Goal: Task Accomplishment & Management: Manage account settings

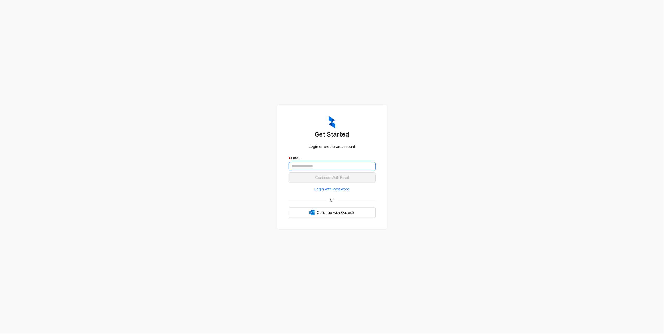
click at [302, 166] on input "text" at bounding box center [331, 166] width 87 height 8
type input "**********"
click at [321, 178] on span "Continue With Email" at bounding box center [332, 178] width 34 height 6
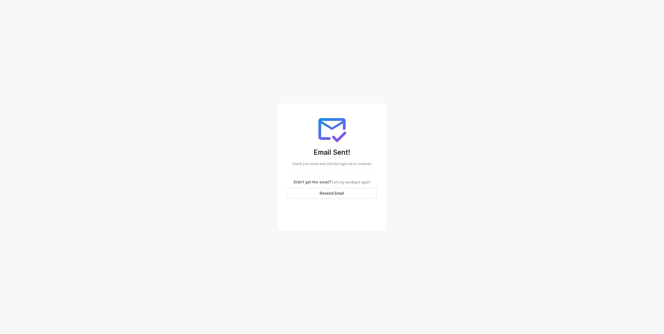
click at [323, 164] on span "Check your email and click the login link to continue." at bounding box center [332, 164] width 80 height 4
click at [312, 166] on div "Email Sent! Check your email and click the login link to continue. Didn't get t…" at bounding box center [332, 156] width 102 height 98
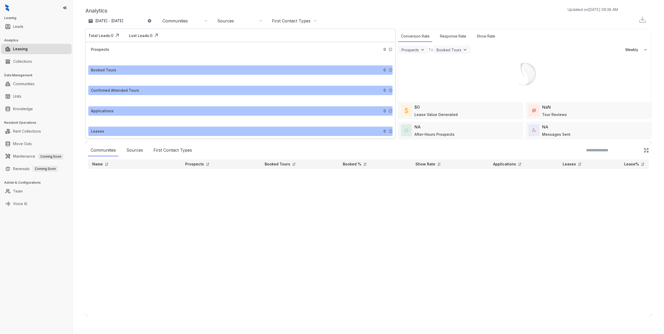
select select "******"
click at [32, 65] on link "Collections" at bounding box center [22, 61] width 19 height 10
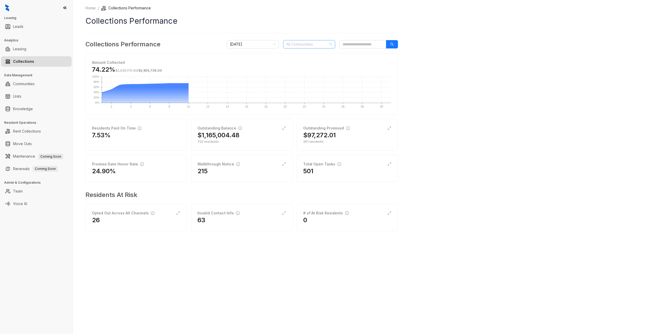
click at [291, 45] on div at bounding box center [306, 44] width 45 height 7
type input "*******"
click at [578, 94] on div "Home / Collections Performance Collections Performance Collections Performance …" at bounding box center [368, 167] width 591 height 334
click at [342, 170] on div "14" at bounding box center [347, 171] width 88 height 8
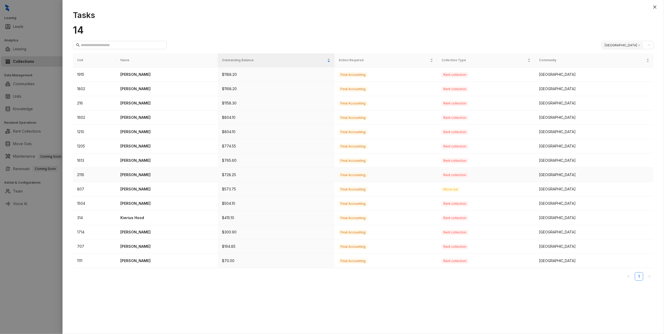
click at [129, 176] on p "[PERSON_NAME]" at bounding box center [166, 175] width 93 height 6
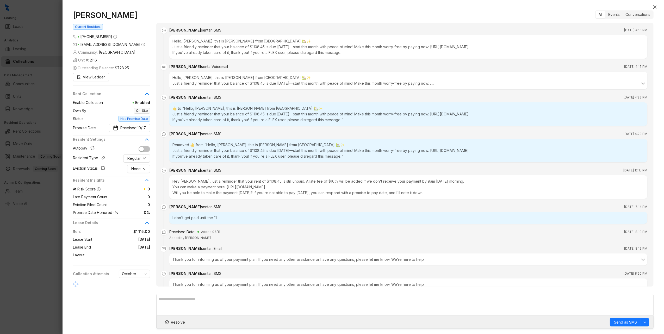
scroll to position [1624, 0]
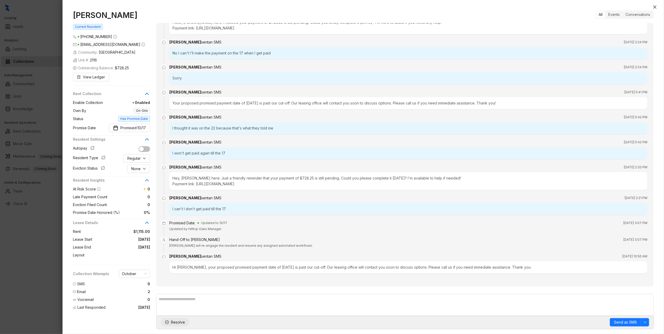
click at [177, 322] on span "Resolve" at bounding box center [178, 322] width 14 height 6
click at [652, 7] on icon "close" at bounding box center [654, 7] width 4 height 4
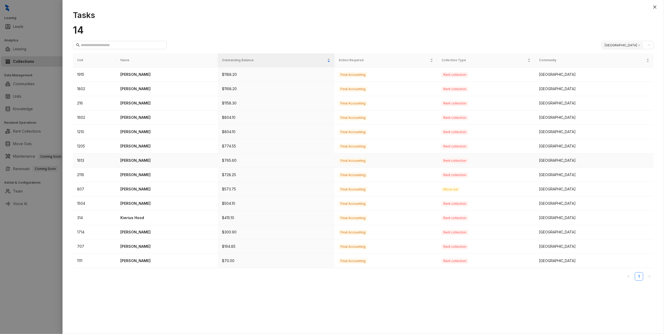
click at [141, 162] on p "[PERSON_NAME]" at bounding box center [166, 161] width 93 height 6
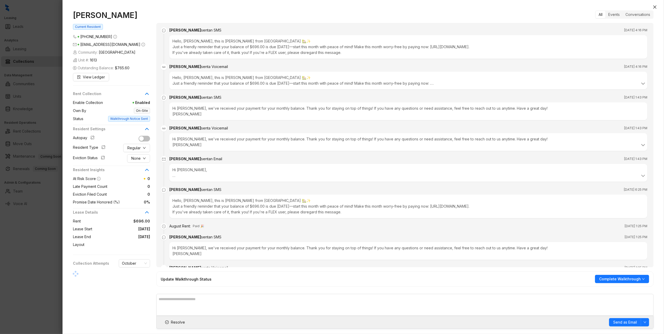
scroll to position [551, 0]
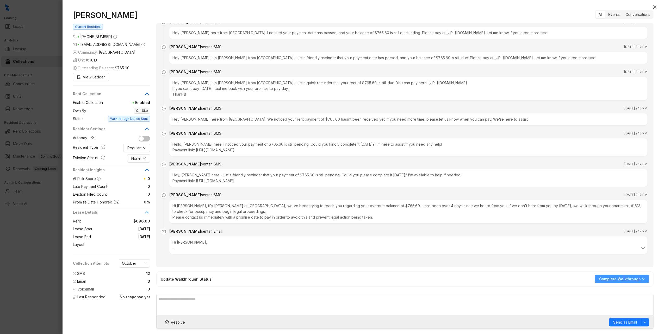
click at [643, 280] on icon "down" at bounding box center [642, 278] width 3 height 3
click at [639, 299] on span "Unable to Reach Tenant" at bounding box center [622, 297] width 44 height 6
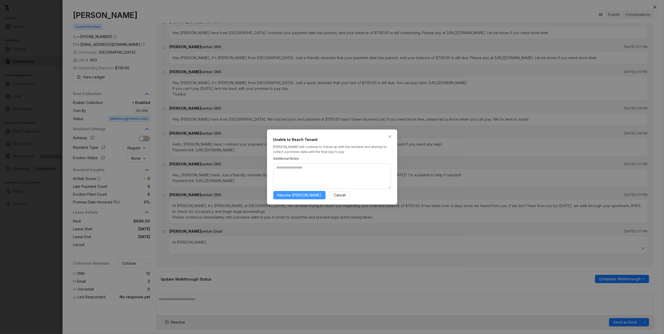
click at [296, 195] on span "Resume [PERSON_NAME]" at bounding box center [299, 195] width 44 height 6
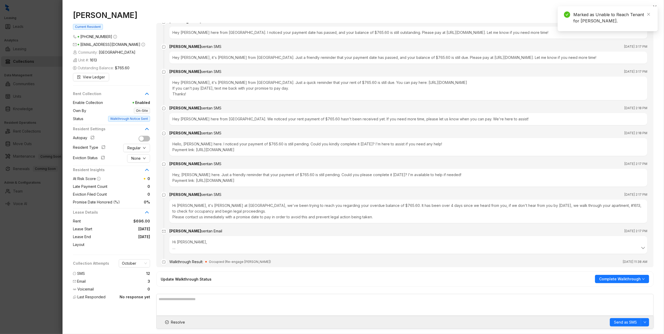
scroll to position [569, 0]
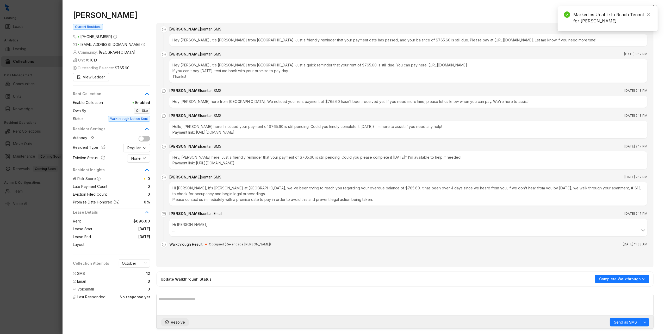
click at [176, 323] on span "Resolve" at bounding box center [178, 322] width 14 height 6
click at [647, 15] on icon "close" at bounding box center [648, 14] width 4 height 4
click at [652, 7] on icon "close" at bounding box center [654, 7] width 4 height 4
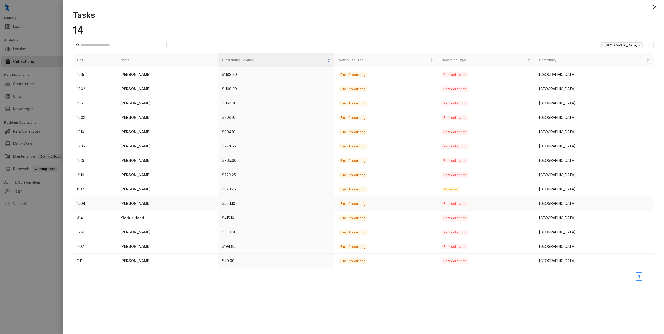
click at [140, 205] on p "[PERSON_NAME]" at bounding box center [166, 203] width 93 height 6
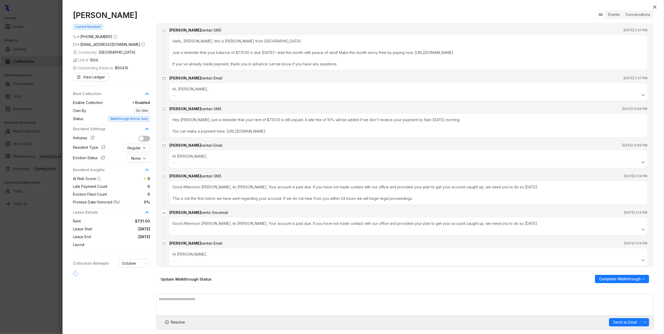
scroll to position [649, 0]
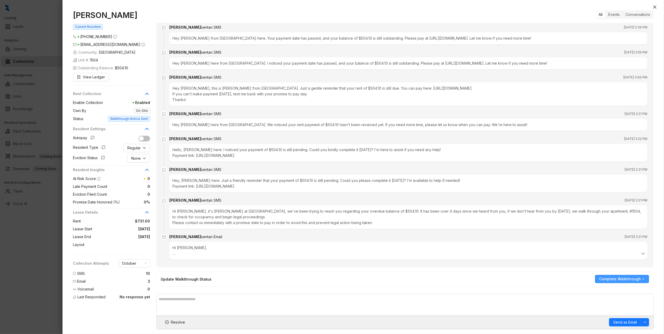
click at [642, 278] on icon "down" at bounding box center [642, 278] width 3 height 3
click at [509, 289] on div "All Events Conversations [PERSON_NAME] sent an SMS [DATE] 2:37 PM Hello, [PERSO…" at bounding box center [404, 169] width 497 height 318
click at [639, 280] on span "Complete Walkthrough" at bounding box center [620, 279] width 42 height 6
click at [626, 297] on span "Unable to Reach Tenant" at bounding box center [622, 297] width 44 height 6
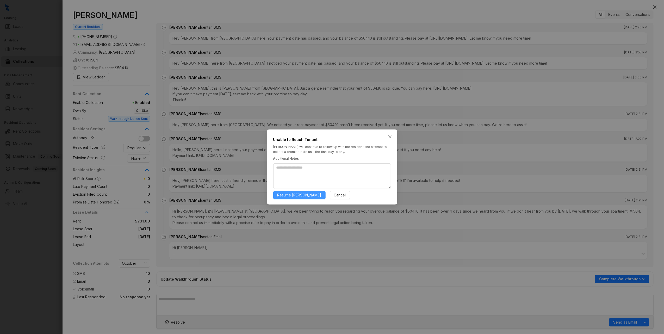
click at [287, 195] on span "Resume [PERSON_NAME]" at bounding box center [299, 195] width 44 height 6
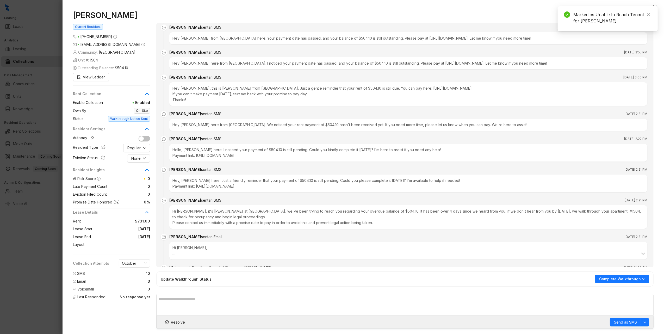
scroll to position [667, 0]
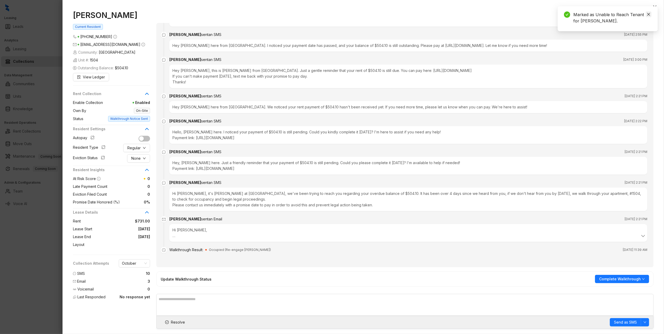
click at [649, 13] on icon "close" at bounding box center [648, 14] width 4 height 4
click at [652, 5] on icon "close" at bounding box center [654, 7] width 4 height 4
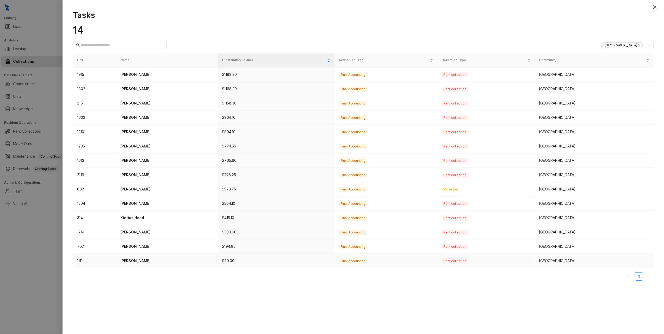
click at [131, 262] on p "[PERSON_NAME]" at bounding box center [166, 261] width 93 height 6
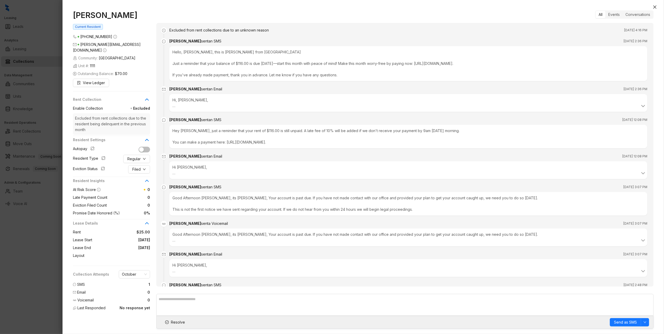
scroll to position [1266, 0]
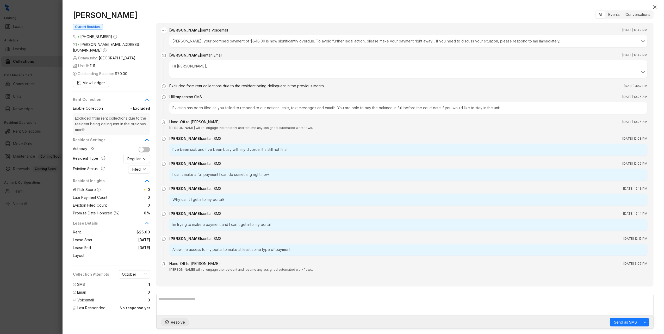
click at [181, 321] on span "Resolve" at bounding box center [178, 322] width 14 height 6
click at [655, 6] on icon "close" at bounding box center [654, 7] width 4 height 4
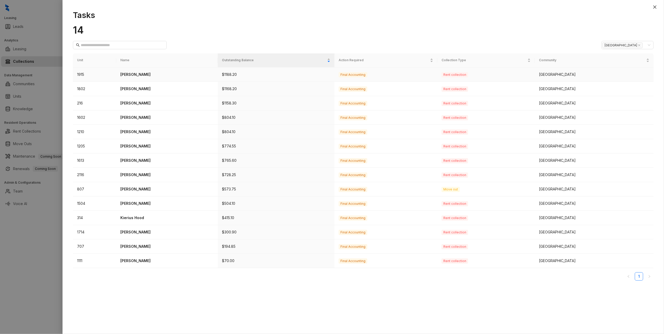
click at [81, 74] on td "1915" at bounding box center [94, 74] width 43 height 14
click at [138, 72] on p "[PERSON_NAME]" at bounding box center [166, 75] width 93 height 6
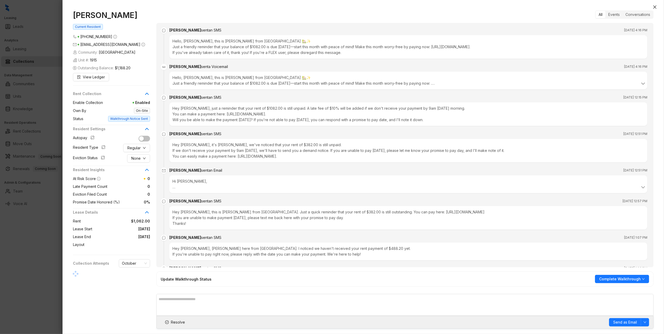
scroll to position [1447, 0]
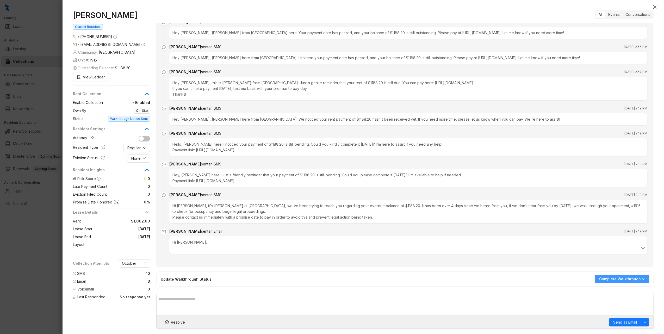
click at [640, 278] on span "Complete Walkthrough" at bounding box center [620, 279] width 42 height 6
click at [619, 305] on span "Add Promise Date" at bounding box center [622, 306] width 44 height 6
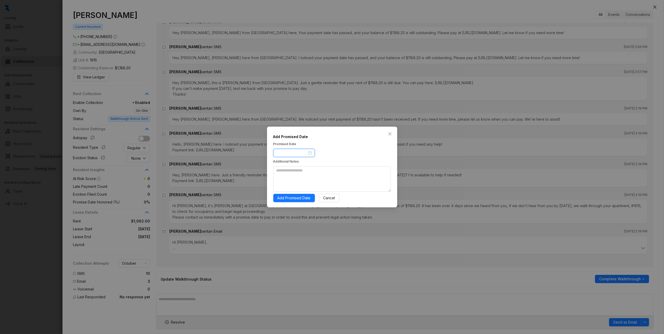
click at [301, 151] on input at bounding box center [291, 153] width 31 height 6
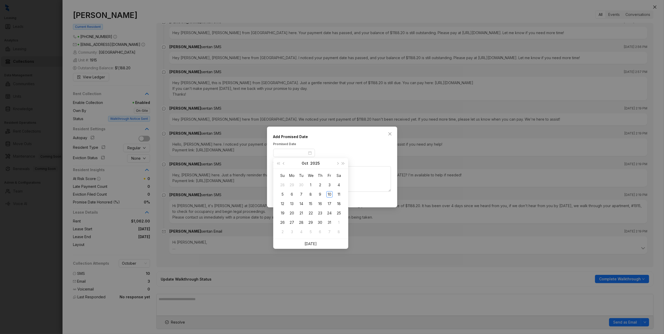
click at [387, 140] on div "Add Promised Date Promised Date Additional Notes Add Promised Date Cancel" at bounding box center [332, 168] width 118 height 68
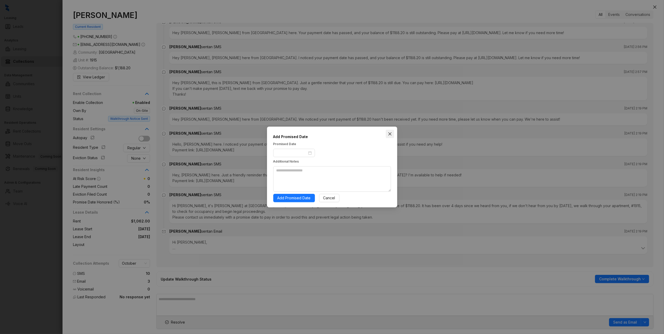
click at [389, 133] on icon "close" at bounding box center [390, 134] width 4 height 4
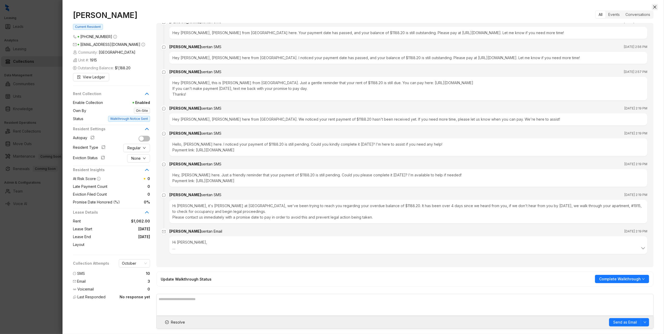
click at [657, 7] on button "Close" at bounding box center [654, 7] width 6 height 6
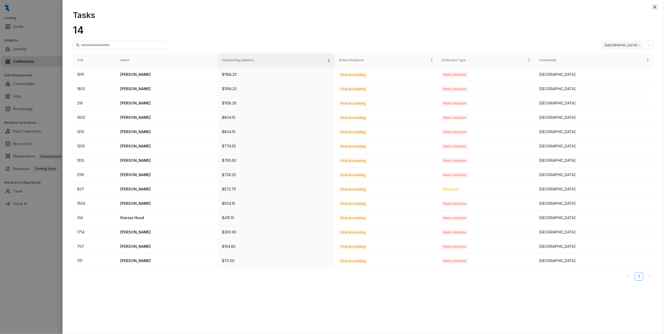
click at [656, 6] on icon "close" at bounding box center [654, 7] width 4 height 4
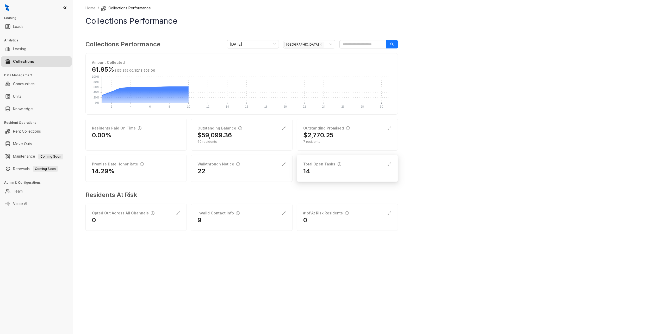
click at [388, 169] on div "14" at bounding box center [347, 171] width 88 height 8
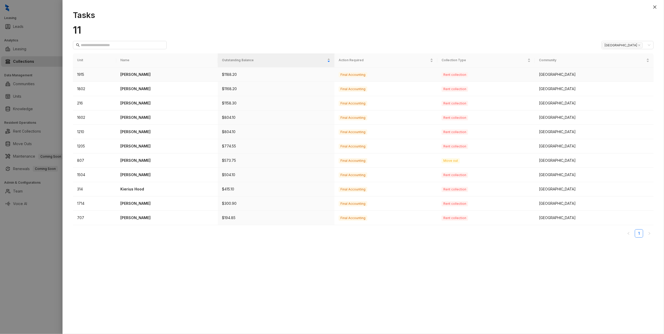
click at [139, 74] on p "[PERSON_NAME]" at bounding box center [166, 75] width 93 height 6
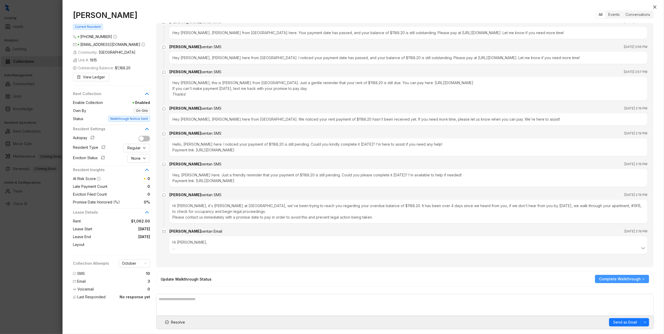
click at [643, 280] on button "Complete Walkthrough" at bounding box center [622, 279] width 54 height 8
click at [624, 299] on span "Unable to Reach Tenant" at bounding box center [622, 297] width 44 height 6
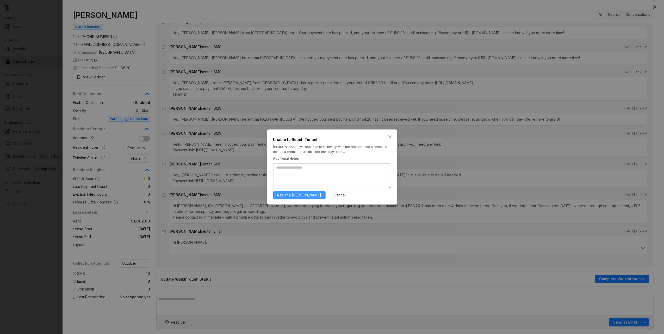
click at [286, 194] on span "Resume [PERSON_NAME]" at bounding box center [299, 195] width 44 height 6
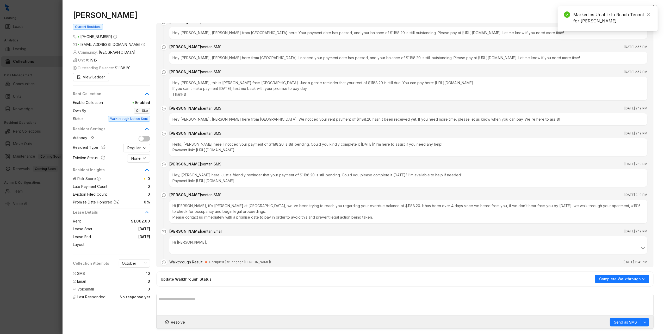
scroll to position [1465, 0]
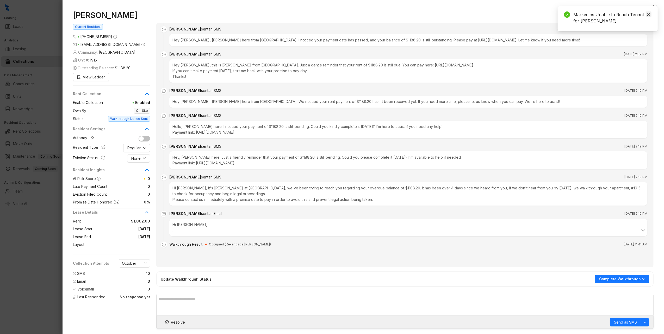
click at [650, 16] on link "Close" at bounding box center [648, 14] width 6 height 6
click at [656, 8] on icon "close" at bounding box center [654, 7] width 4 height 4
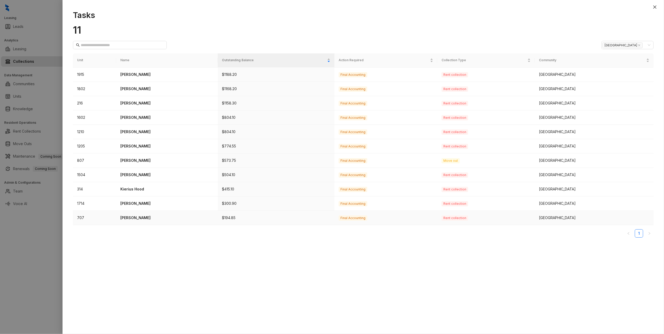
click at [145, 217] on p "[PERSON_NAME]" at bounding box center [166, 218] width 93 height 6
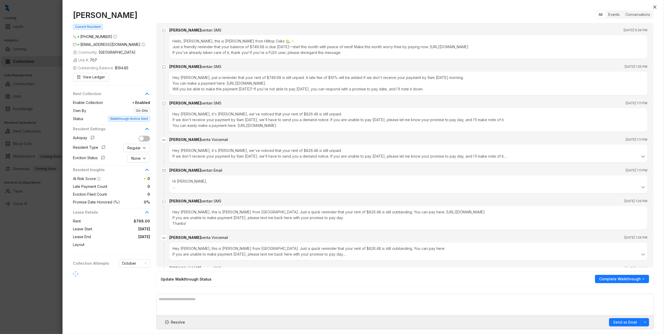
scroll to position [2471, 0]
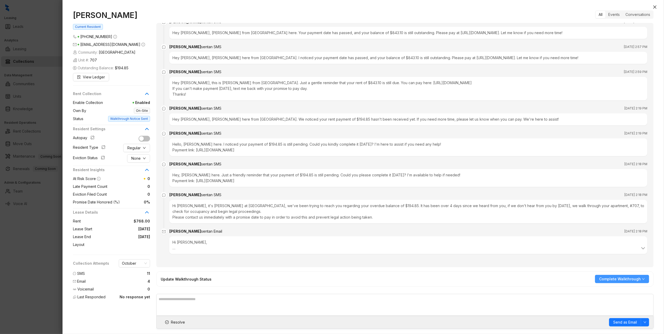
click at [632, 280] on span "Complete Walkthrough" at bounding box center [620, 279] width 42 height 6
click at [624, 294] on span "Unable to Reach Tenant" at bounding box center [622, 297] width 44 height 6
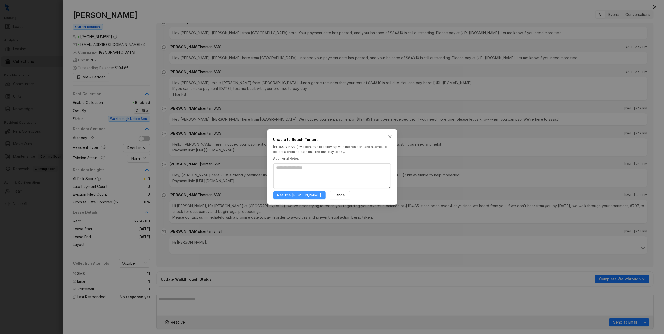
click at [284, 196] on span "Resume [PERSON_NAME]" at bounding box center [299, 195] width 44 height 6
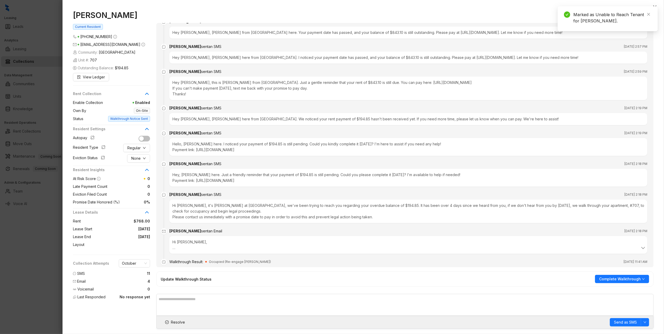
scroll to position [2489, 0]
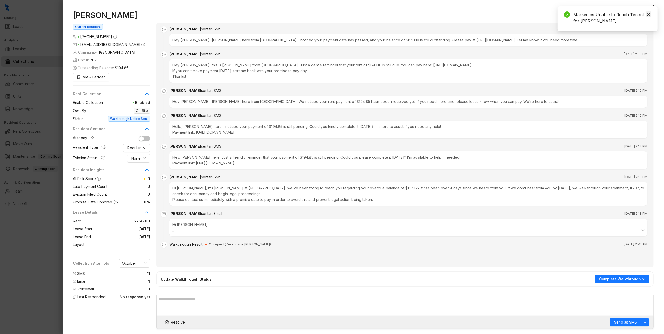
click at [647, 15] on icon "close" at bounding box center [648, 14] width 3 height 3
click at [656, 9] on icon "close" at bounding box center [654, 7] width 4 height 4
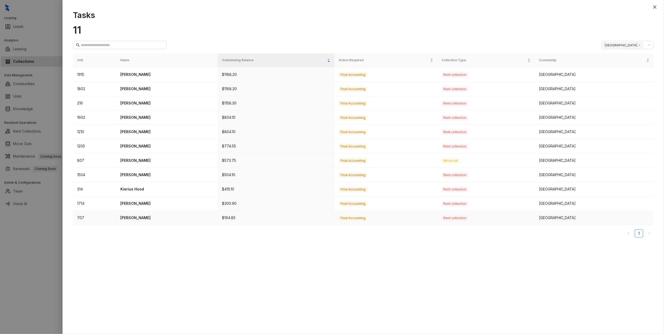
click at [138, 219] on p "[PERSON_NAME]" at bounding box center [166, 218] width 93 height 6
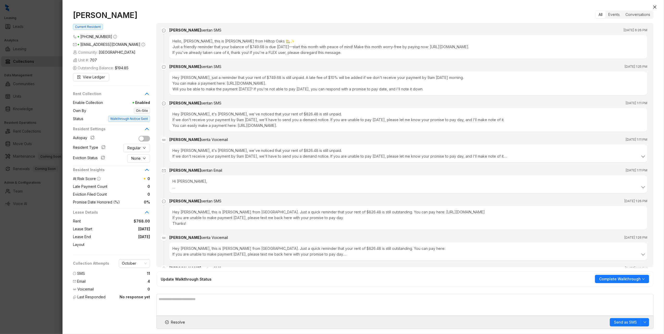
scroll to position [2489, 0]
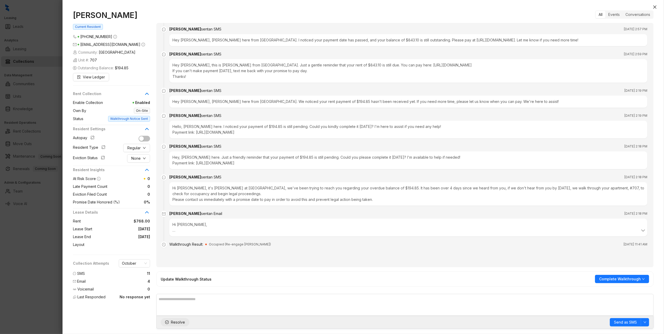
click at [173, 322] on span "Resolve" at bounding box center [178, 322] width 14 height 6
click at [655, 7] on icon "close" at bounding box center [654, 7] width 4 height 4
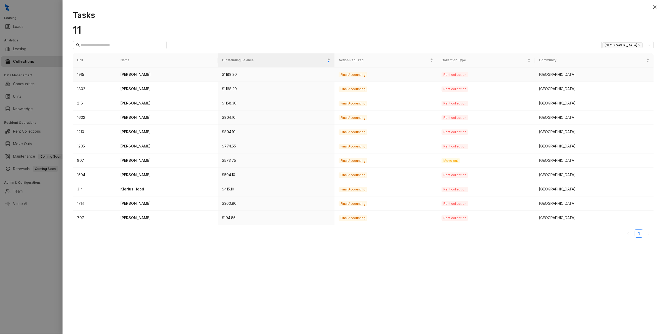
click at [136, 74] on p "[PERSON_NAME]" at bounding box center [166, 75] width 93 height 6
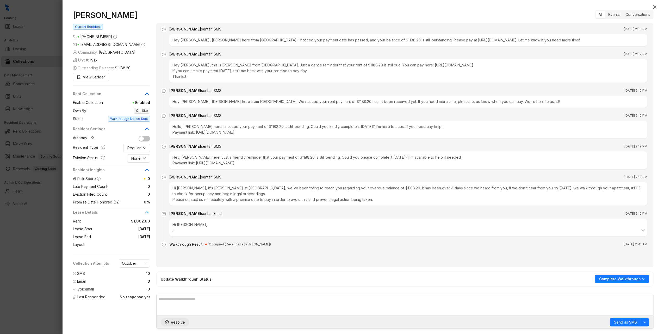
click at [179, 322] on span "Resolve" at bounding box center [178, 322] width 14 height 6
click at [650, 8] on div "[PERSON_NAME] Current Resident [PHONE_NUMBER] [EMAIL_ADDRESS][DOMAIN_NAME] Comm…" at bounding box center [362, 169] width 601 height 329
click at [656, 4] on button "Close" at bounding box center [654, 7] width 6 height 6
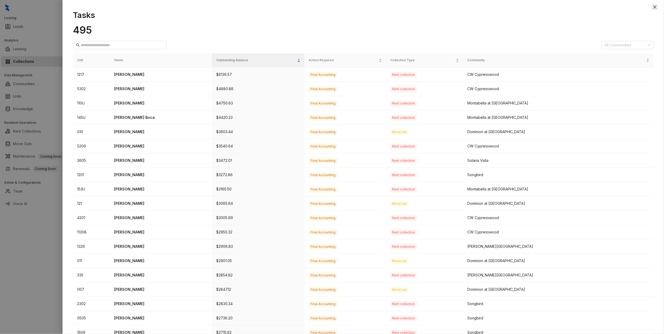
click at [654, 9] on icon "close" at bounding box center [654, 7] width 4 height 4
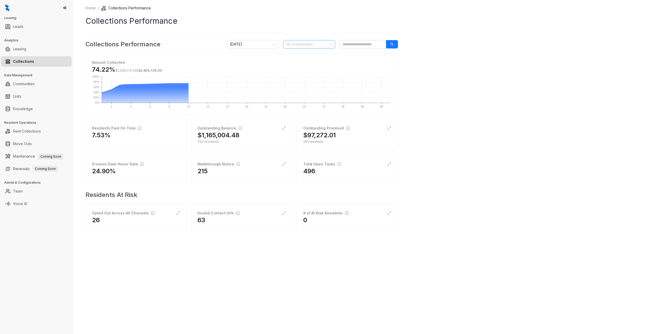
click at [290, 46] on div at bounding box center [306, 44] width 45 height 7
type input "****"
click at [312, 70] on div "[GEOGRAPHIC_DATA]" at bounding box center [309, 72] width 44 height 6
click at [620, 96] on div "Home / Collections Performance Collections Performance Collections Performance …" at bounding box center [368, 167] width 591 height 334
click at [342, 170] on div "9" at bounding box center [347, 171] width 88 height 8
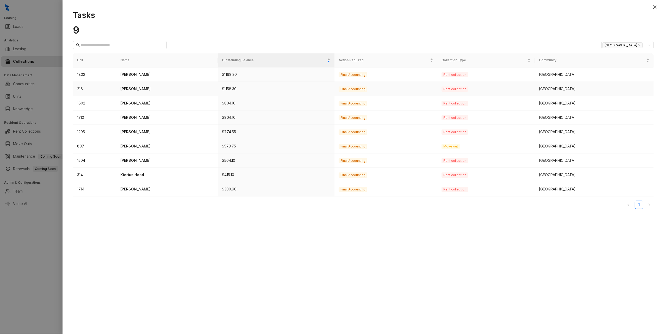
click at [135, 89] on p "[PERSON_NAME]" at bounding box center [166, 89] width 93 height 6
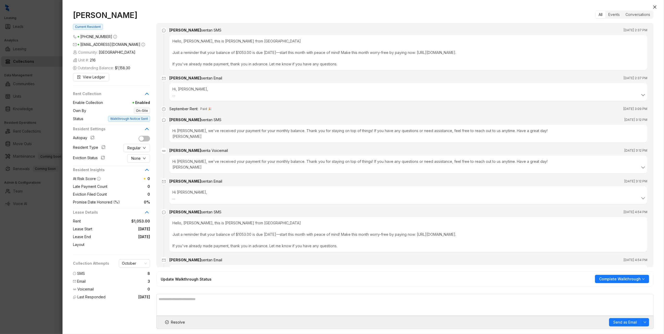
scroll to position [342, 0]
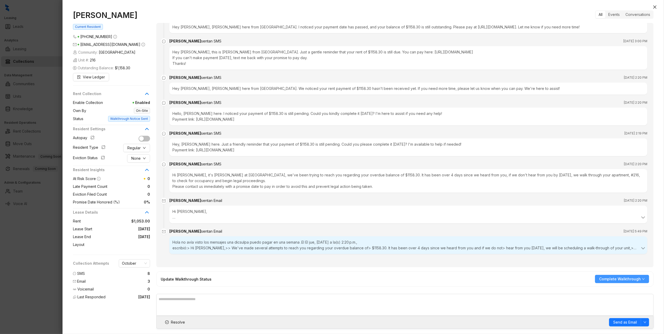
click at [631, 281] on span "Complete Walkthrough" at bounding box center [620, 279] width 42 height 6
click at [629, 296] on span "Unable to Reach Tenant" at bounding box center [622, 297] width 44 height 6
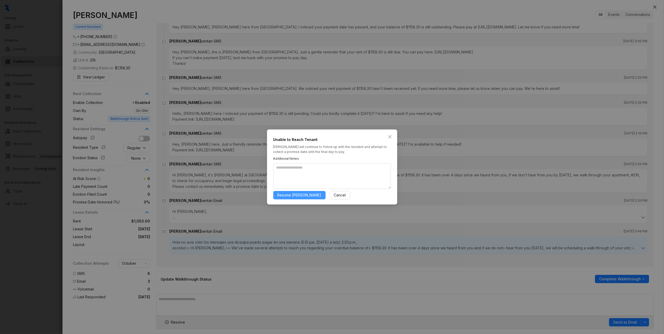
click at [286, 193] on span "Resume [PERSON_NAME]" at bounding box center [299, 195] width 44 height 6
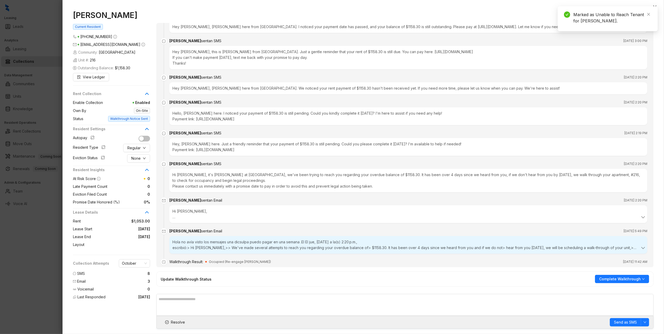
scroll to position [360, 0]
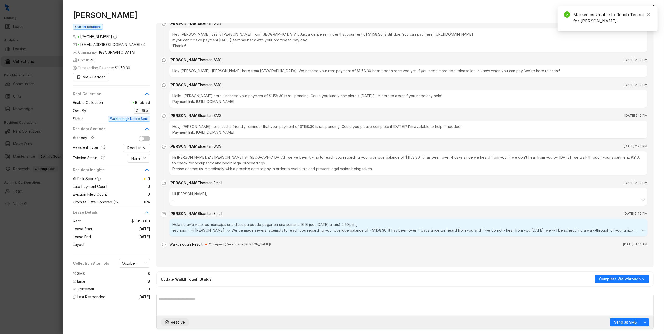
click at [170, 322] on button "Resolve" at bounding box center [175, 322] width 29 height 8
click at [654, 10] on button "Close" at bounding box center [654, 7] width 6 height 6
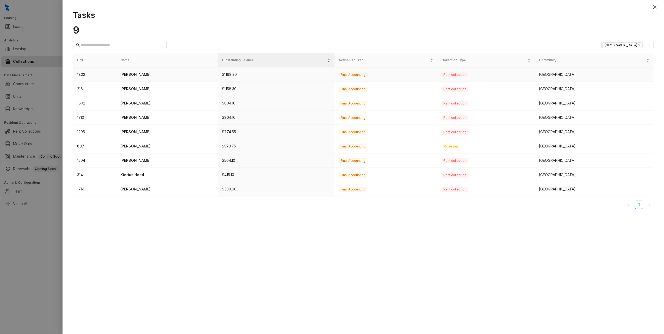
click at [145, 77] on p "[PERSON_NAME]" at bounding box center [166, 75] width 93 height 6
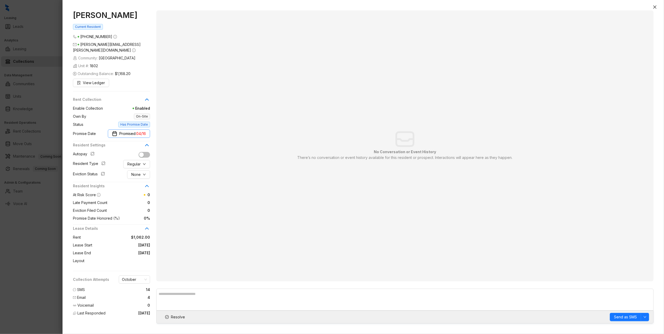
click at [140, 136] on span "04/16" at bounding box center [141, 134] width 10 height 6
click at [117, 157] on button "1929" at bounding box center [114, 159] width 9 height 10
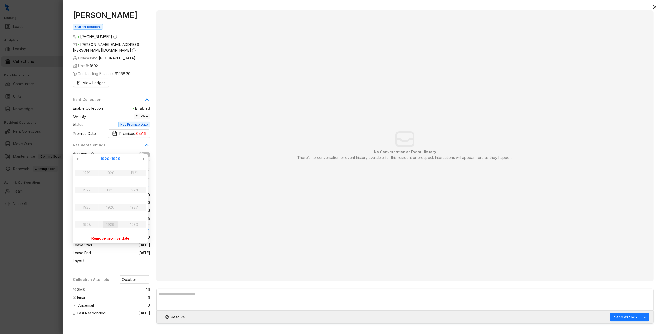
click at [108, 157] on button "1920 - 1929" at bounding box center [110, 159] width 20 height 10
click at [115, 160] on div "1900-1999" at bounding box center [110, 159] width 59 height 10
click at [102, 160] on div "1900-1999" at bounding box center [110, 159] width 59 height 10
drag, startPoint x: 102, startPoint y: 160, endPoint x: 78, endPoint y: 160, distance: 23.2
click at [78, 160] on button "super-prev-year" at bounding box center [78, 159] width 6 height 10
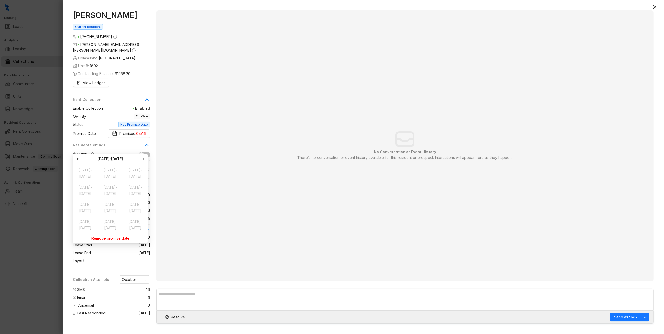
click at [78, 159] on span "super-prev-year" at bounding box center [78, 159] width 3 height 3
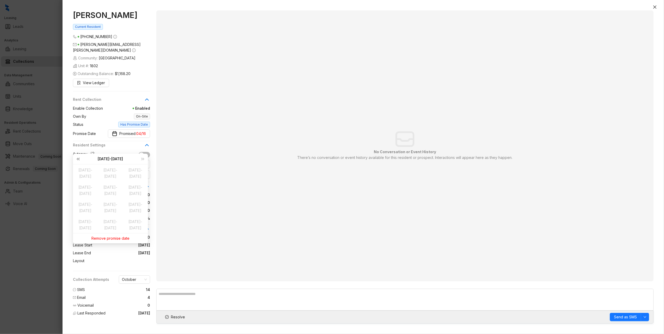
click at [78, 159] on span "super-prev-year" at bounding box center [78, 159] width 3 height 3
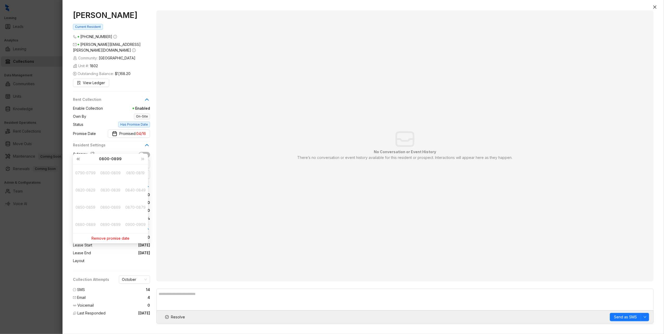
click at [78, 159] on span "super-prev-year" at bounding box center [78, 159] width 3 height 3
click at [143, 159] on span "super-next-year" at bounding box center [143, 159] width 3 height 3
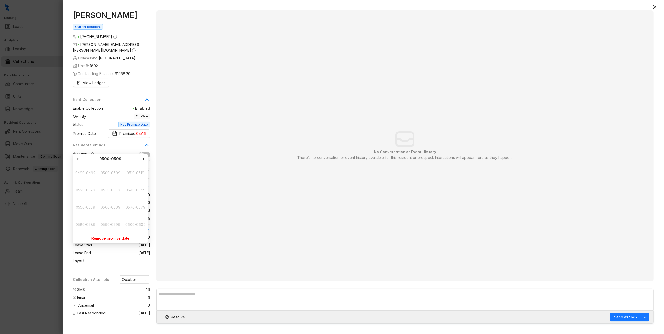
click at [143, 159] on span "super-next-year" at bounding box center [143, 159] width 3 height 3
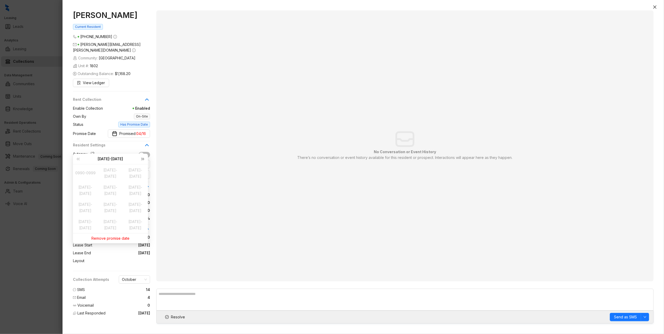
click at [143, 159] on span "super-next-year" at bounding box center [143, 159] width 3 height 3
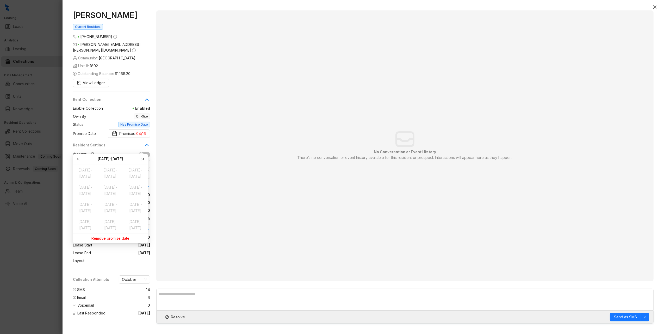
click at [143, 159] on span "super-next-year" at bounding box center [143, 159] width 3 height 3
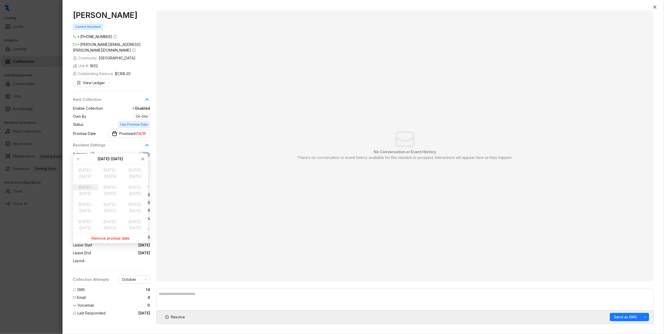
click at [143, 159] on span "super-next-year" at bounding box center [143, 159] width 3 height 3
click at [77, 158] on span "super-prev-year" at bounding box center [78, 159] width 3 height 3
click at [81, 190] on div "2020-2029" at bounding box center [85, 187] width 25 height 6
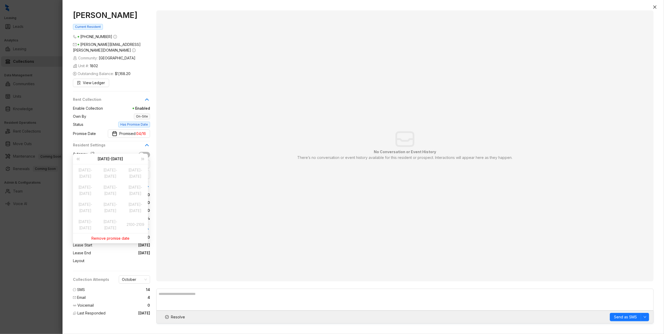
click at [112, 239] on div "Remove promise date" at bounding box center [110, 238] width 69 height 10
click at [112, 136] on img "button" at bounding box center [110, 133] width 5 height 5
type input "**********"
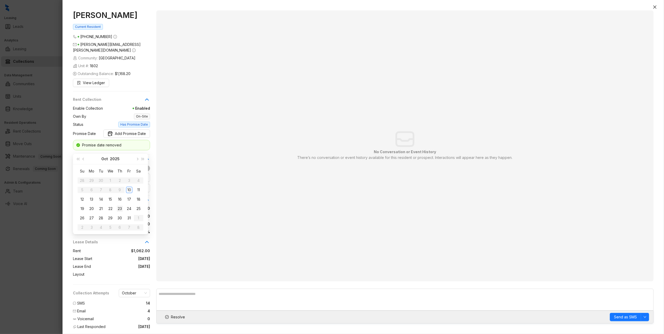
type input "**********"
click at [118, 206] on div "23" at bounding box center [120, 208] width 6 height 6
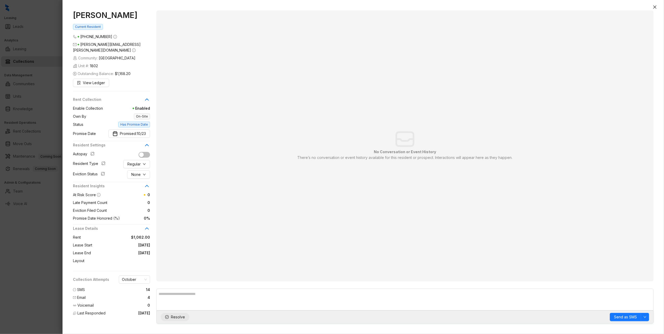
click at [173, 318] on span "Resolve" at bounding box center [178, 317] width 14 height 6
click at [655, 6] on icon "close" at bounding box center [654, 7] width 4 height 4
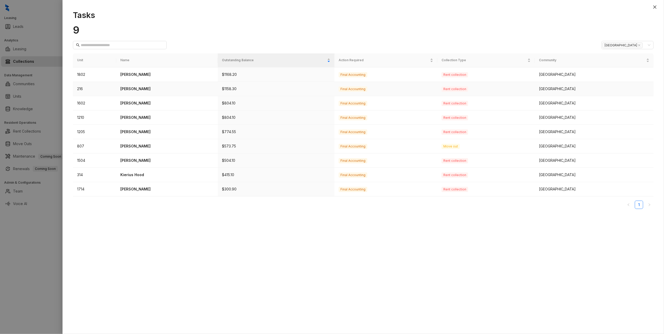
click at [130, 90] on p "[PERSON_NAME]" at bounding box center [166, 89] width 93 height 6
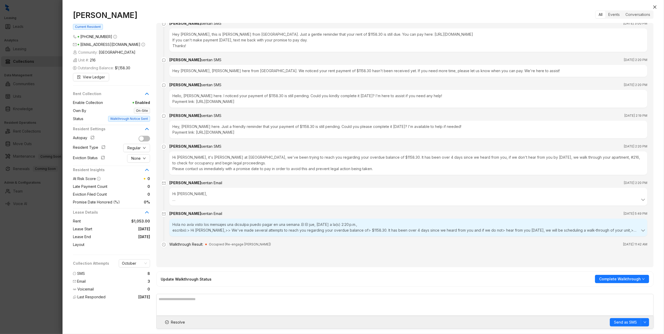
scroll to position [370, 0]
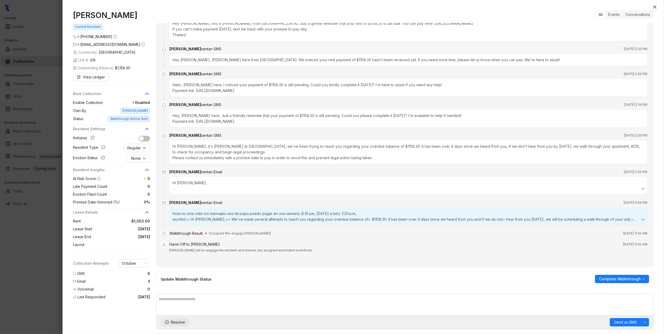
click at [174, 323] on span "Resolve" at bounding box center [178, 322] width 14 height 6
click at [653, 8] on icon "close" at bounding box center [654, 7] width 4 height 4
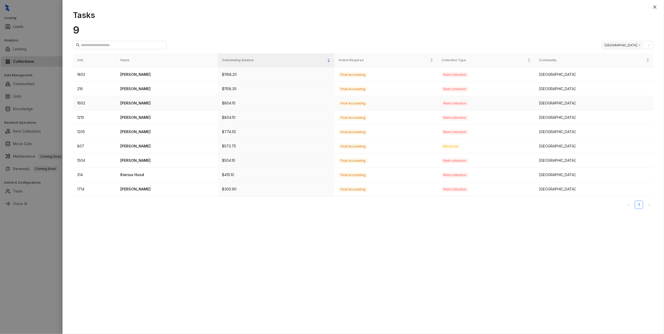
click at [136, 101] on p "[PERSON_NAME]" at bounding box center [166, 103] width 93 height 6
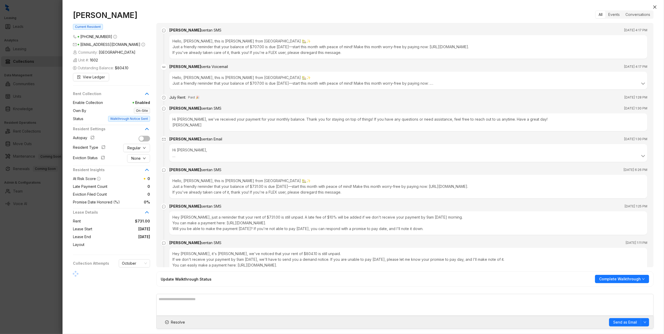
scroll to position [1187, 0]
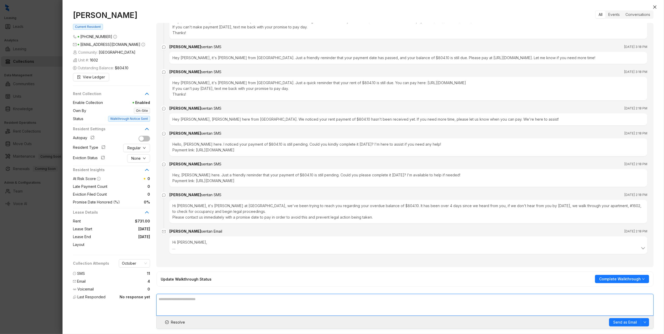
click at [264, 302] on textarea at bounding box center [404, 305] width 497 height 22
type textarea "*"
click at [332, 296] on textarea "**********" at bounding box center [404, 304] width 497 height 22
type textarea "**********"
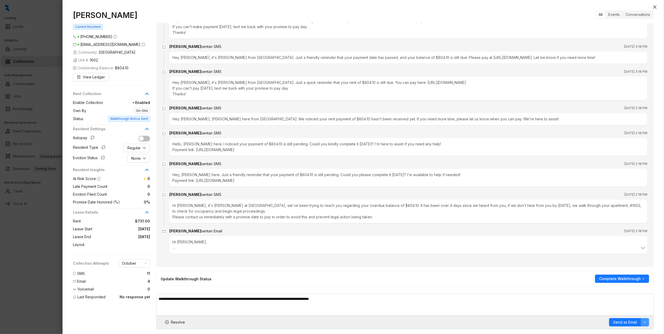
click at [646, 324] on button "button" at bounding box center [644, 322] width 8 height 8
click at [646, 313] on li "SMS" at bounding box center [640, 311] width 15 height 8
click at [627, 322] on span "Send as SMS" at bounding box center [625, 322] width 23 height 6
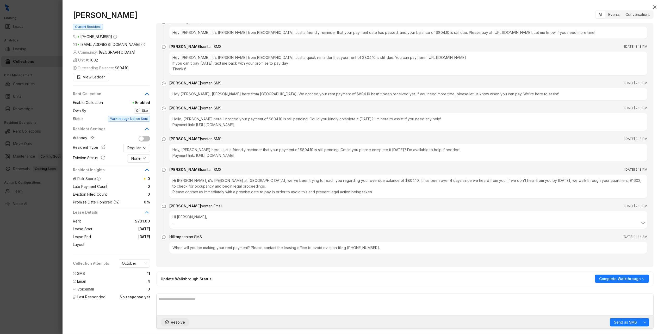
click at [172, 323] on span "Resolve" at bounding box center [178, 322] width 14 height 6
click at [654, 5] on icon "close" at bounding box center [654, 7] width 4 height 4
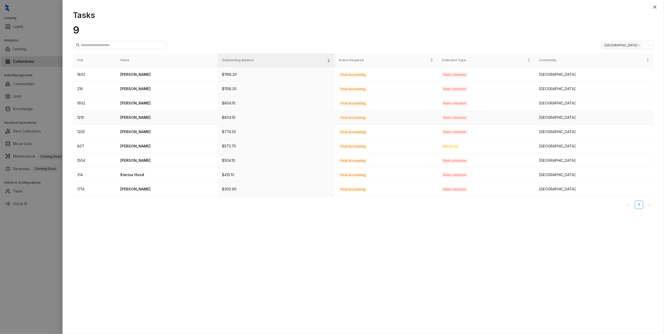
click at [137, 118] on p "[PERSON_NAME]" at bounding box center [166, 118] width 93 height 6
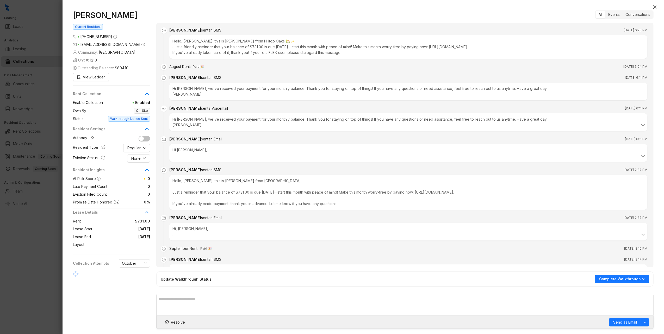
scroll to position [641, 0]
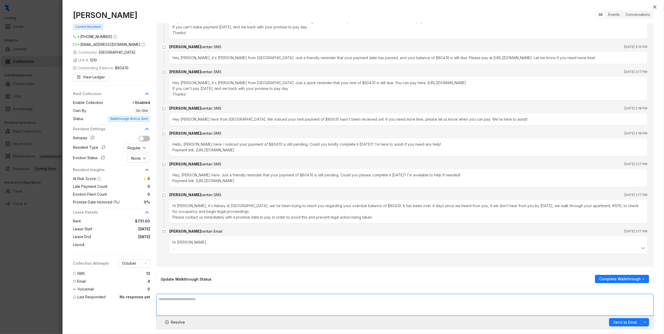
click at [435, 305] on textarea at bounding box center [404, 305] width 497 height 22
type textarea "**********"
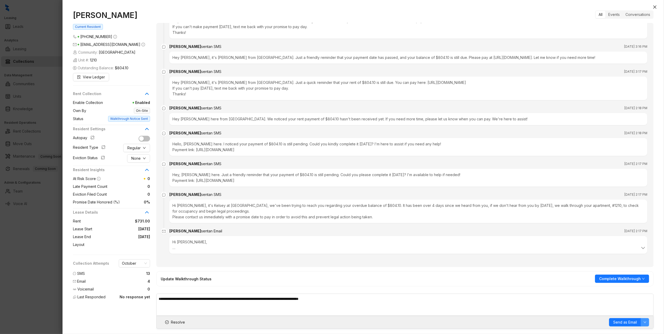
click at [644, 320] on icon "down" at bounding box center [644, 321] width 3 height 3
click at [646, 321] on icon "down" at bounding box center [644, 322] width 3 height 2
click at [644, 312] on span "SMS" at bounding box center [640, 312] width 9 height 6
click at [643, 322] on icon "down" at bounding box center [644, 321] width 3 height 3
click at [639, 304] on span "Email" at bounding box center [640, 303] width 9 height 6
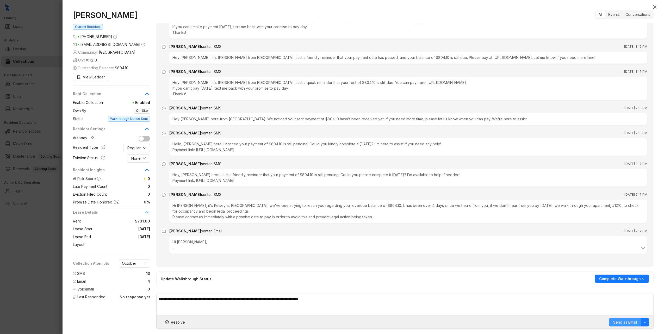
click at [625, 321] on span "Send as Email" at bounding box center [625, 322] width 24 height 6
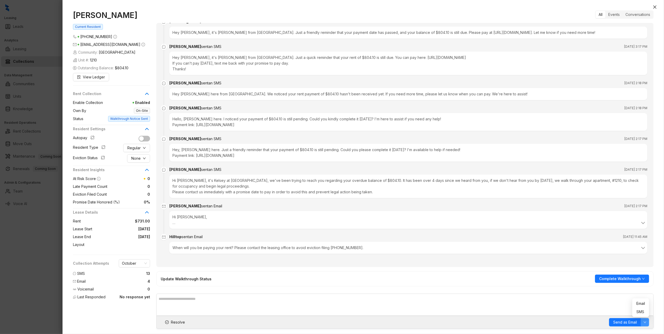
click at [643, 322] on icon "down" at bounding box center [644, 321] width 3 height 3
click at [635, 310] on li "SMS" at bounding box center [640, 311] width 15 height 8
click at [632, 321] on span "Send as SMS" at bounding box center [625, 322] width 23 height 6
click at [617, 324] on span "Send as SMS" at bounding box center [625, 322] width 23 height 6
click at [633, 321] on span "Send as SMS" at bounding box center [625, 322] width 23 height 6
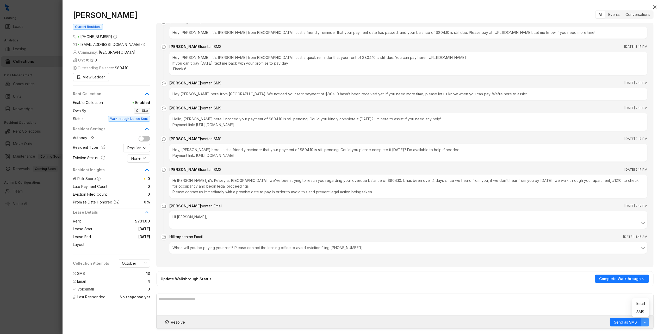
click at [645, 323] on icon "down" at bounding box center [644, 321] width 3 height 3
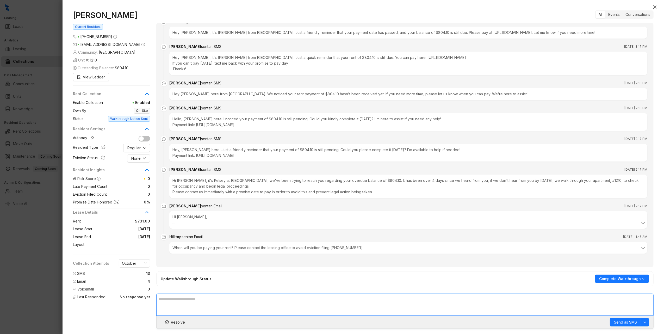
click at [638, 311] on textarea at bounding box center [404, 304] width 497 height 22
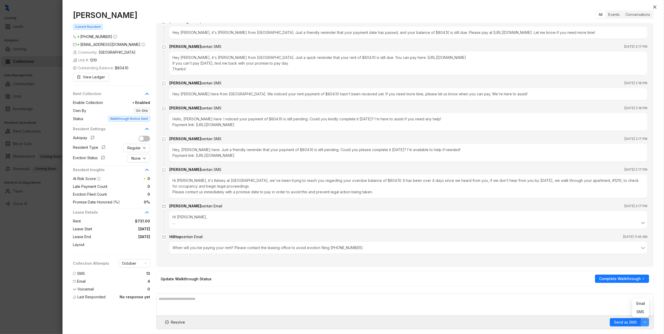
click at [643, 320] on button "button" at bounding box center [644, 322] width 8 height 8
click at [640, 314] on span "SMS" at bounding box center [640, 312] width 9 height 6
click at [624, 322] on span "Send as SMS" at bounding box center [625, 322] width 23 height 6
click at [174, 322] on span "Resolve" at bounding box center [178, 322] width 14 height 6
click at [657, 7] on button "Close" at bounding box center [654, 7] width 6 height 6
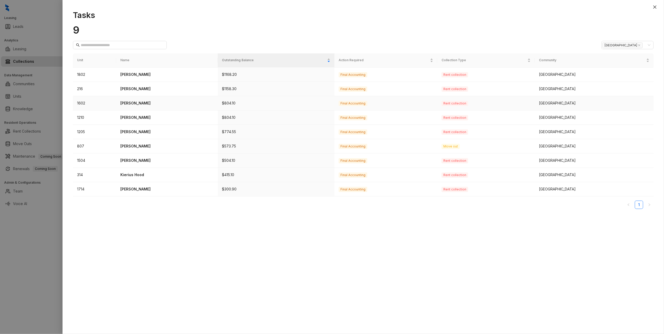
click at [131, 102] on p "[PERSON_NAME]" at bounding box center [166, 103] width 93 height 6
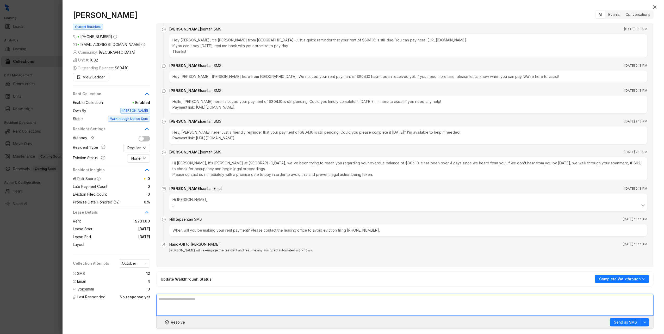
click at [417, 304] on textarea at bounding box center [404, 305] width 497 height 22
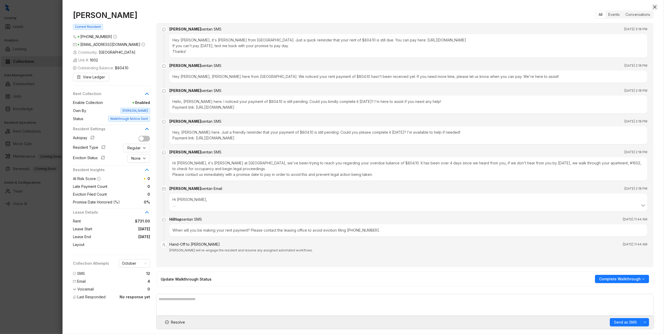
click at [654, 6] on icon "close" at bounding box center [654, 7] width 4 height 4
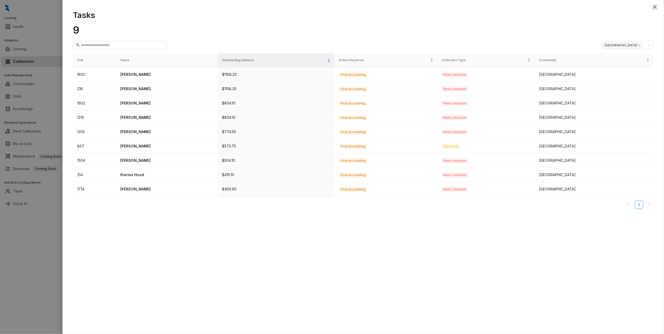
click at [653, 7] on icon "close" at bounding box center [654, 7] width 4 height 4
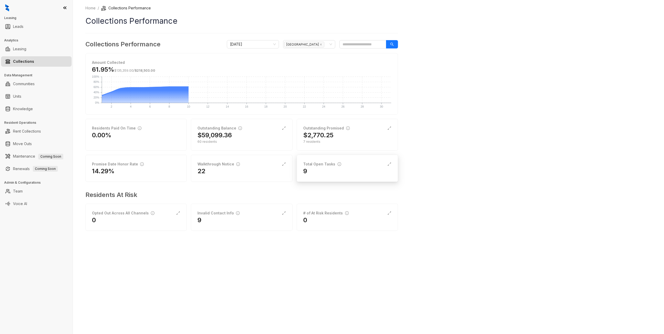
click at [334, 170] on div "9" at bounding box center [347, 171] width 88 height 8
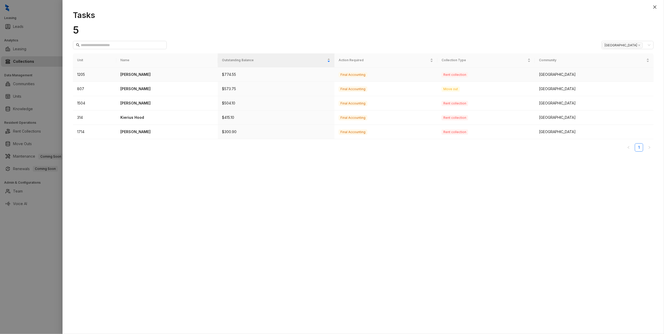
click at [131, 76] on p "[PERSON_NAME]" at bounding box center [166, 75] width 93 height 6
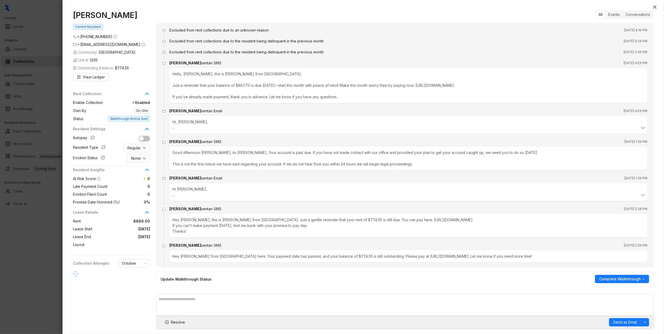
scroll to position [223, 0]
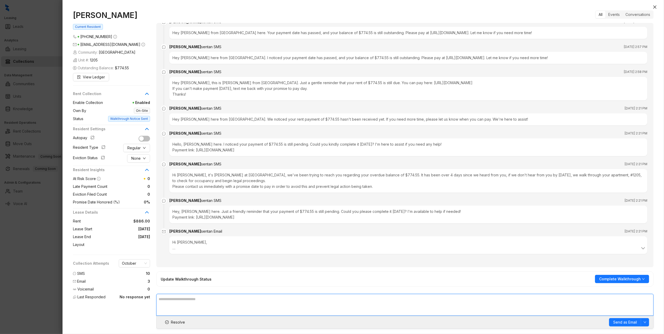
click at [377, 296] on textarea at bounding box center [404, 305] width 497 height 22
type textarea "**********"
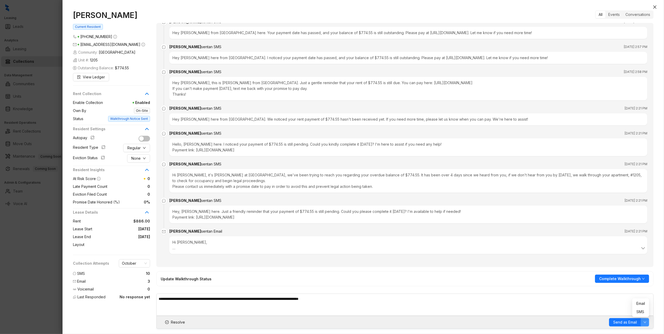
click at [644, 322] on icon "down" at bounding box center [644, 322] width 3 height 2
click at [641, 311] on span "SMS" at bounding box center [640, 312] width 9 height 6
click at [626, 322] on span "Send as SMS" at bounding box center [625, 322] width 23 height 6
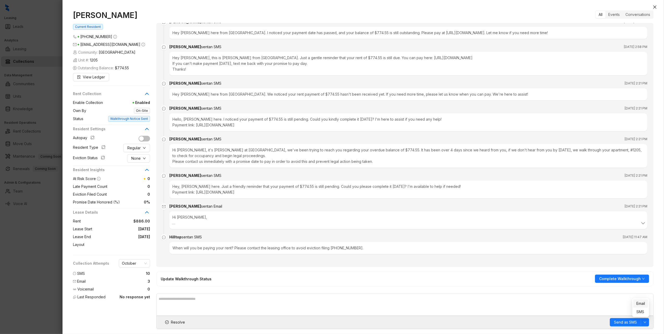
click at [644, 300] on li "Email" at bounding box center [640, 303] width 15 height 8
click at [628, 322] on span "Send as Email" at bounding box center [625, 322] width 24 height 6
click at [178, 321] on span "Resolve" at bounding box center [178, 322] width 14 height 6
click at [654, 8] on icon "close" at bounding box center [654, 7] width 4 height 4
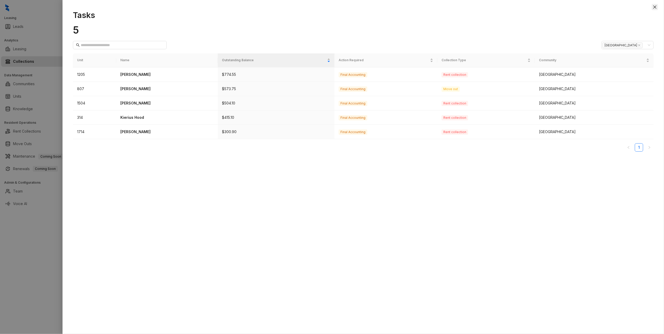
click at [655, 8] on icon "close" at bounding box center [654, 7] width 4 height 4
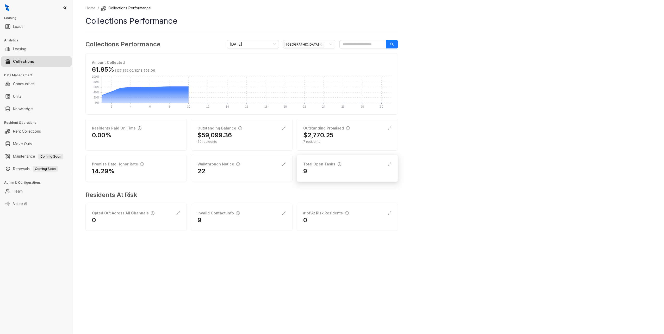
click at [325, 171] on div "9" at bounding box center [347, 171] width 88 height 8
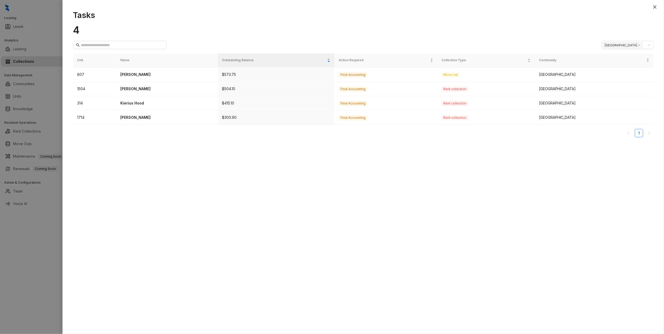
drag, startPoint x: 240, startPoint y: 235, endPoint x: 196, endPoint y: 206, distance: 53.0
click at [236, 235] on div "Tasks 4 Hilltop Oaks Unit Name Outstanding Balance Action Required Collection T…" at bounding box center [362, 169] width 601 height 329
click at [139, 119] on p "[PERSON_NAME]" at bounding box center [166, 118] width 93 height 6
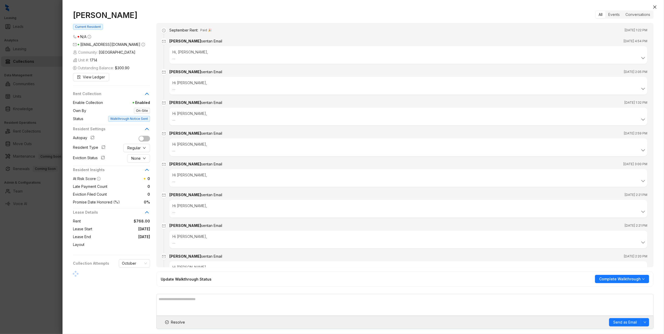
scroll to position [56, 0]
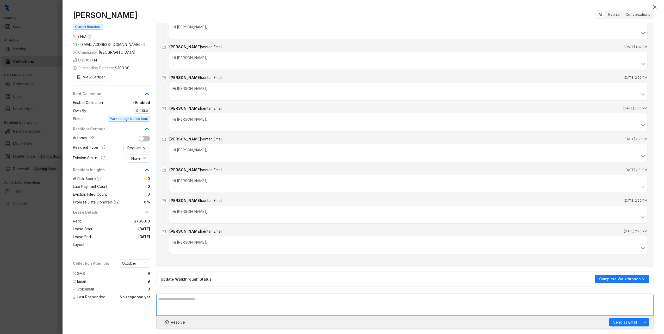
click at [228, 300] on textarea at bounding box center [404, 305] width 497 height 22
click at [454, 304] on textarea "**********" at bounding box center [404, 304] width 497 height 22
type textarea "**********"
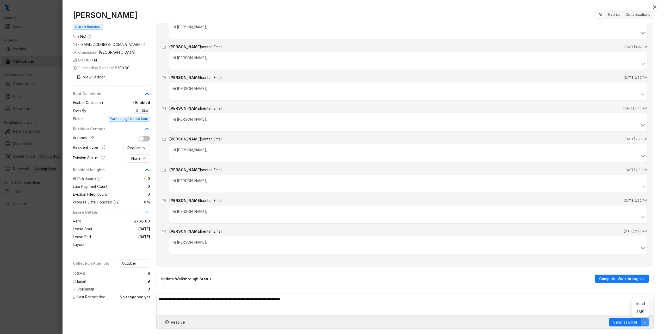
click at [646, 321] on icon "down" at bounding box center [644, 321] width 3 height 3
click at [641, 309] on span "SMS" at bounding box center [640, 312] width 9 height 6
click at [624, 324] on span "Send as SMS" at bounding box center [625, 322] width 23 height 6
click at [634, 324] on span "Send as SMS" at bounding box center [625, 322] width 23 height 6
click at [642, 324] on button "button" at bounding box center [644, 322] width 8 height 8
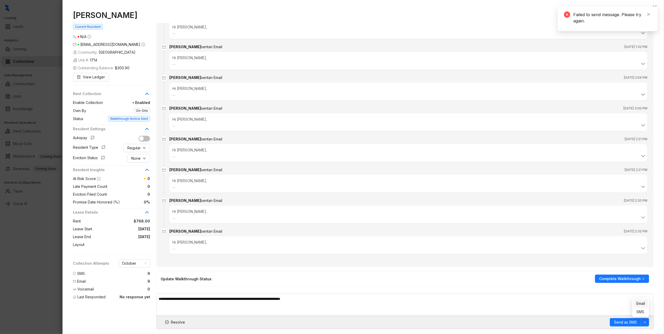
click at [640, 301] on span "Email" at bounding box center [640, 303] width 9 height 6
click at [629, 322] on span "Send as Email" at bounding box center [625, 322] width 24 height 6
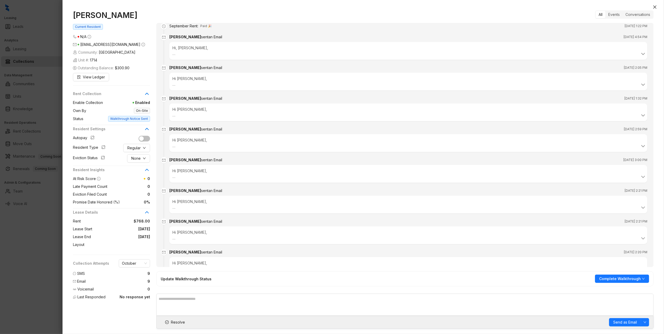
scroll to position [0, 0]
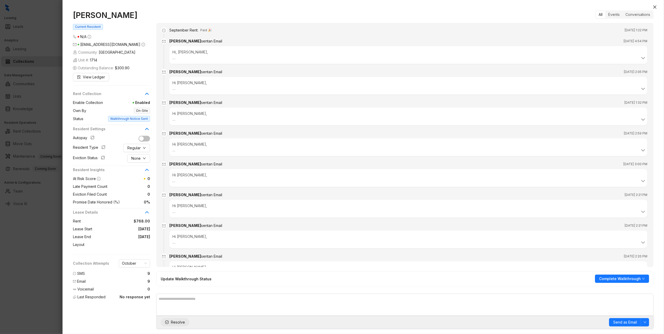
click at [174, 323] on span "Resolve" at bounding box center [178, 322] width 14 height 6
click at [658, 5] on div "Carlos Villanueva Current Resident N/A honcvillanueva@outlook.com Community: Hi…" at bounding box center [362, 169] width 601 height 329
click at [656, 6] on icon "close" at bounding box center [654, 6] width 3 height 3
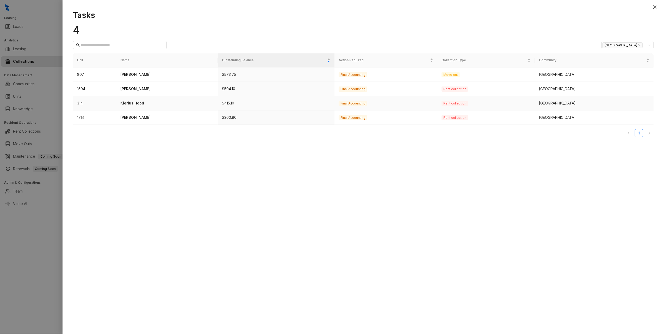
click at [138, 102] on p "Kierius Hood" at bounding box center [166, 103] width 93 height 6
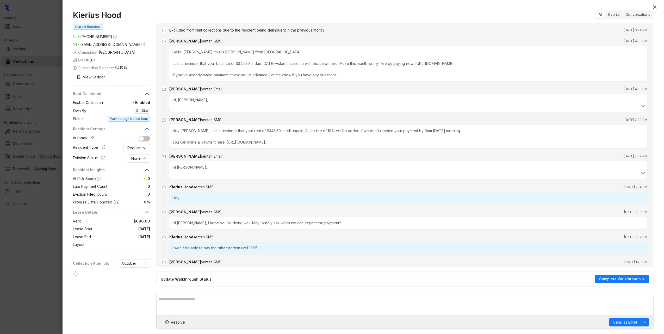
scroll to position [405, 0]
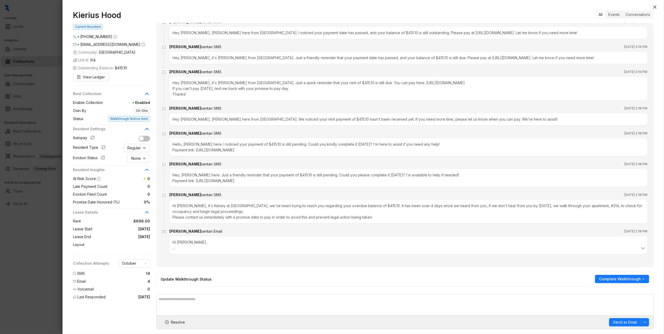
click at [285, 293] on div "All Events Conversations Excluded from rent collections due to the resident bei…" at bounding box center [404, 169] width 497 height 318
click at [296, 298] on textarea at bounding box center [404, 305] width 497 height 22
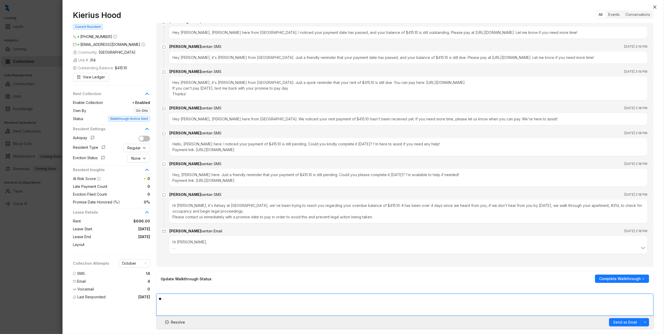
type textarea "*"
type textarea "**********"
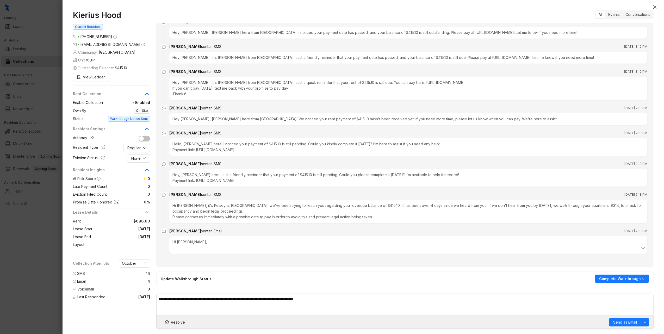
click at [649, 322] on div "Resolve Send as Email" at bounding box center [404, 322] width 497 height 13
click at [643, 323] on icon "down" at bounding box center [644, 321] width 3 height 3
click at [641, 313] on span "SMS" at bounding box center [640, 312] width 9 height 6
click at [645, 322] on icon "down" at bounding box center [644, 321] width 3 height 3
click at [626, 324] on span "Send as SMS" at bounding box center [625, 322] width 23 height 6
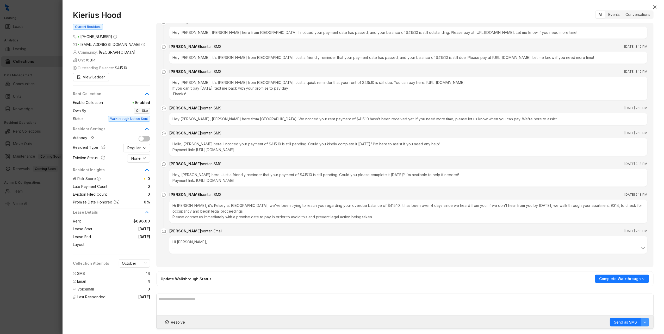
scroll to position [430, 0]
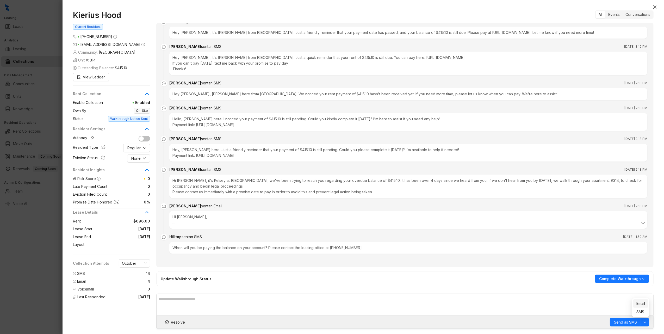
click at [645, 305] on span "Email" at bounding box center [640, 303] width 9 height 6
click at [626, 321] on span "Send as Email" at bounding box center [625, 322] width 24 height 6
click at [178, 321] on span "Resolve" at bounding box center [178, 322] width 14 height 6
click at [652, 9] on button "Close" at bounding box center [654, 7] width 6 height 6
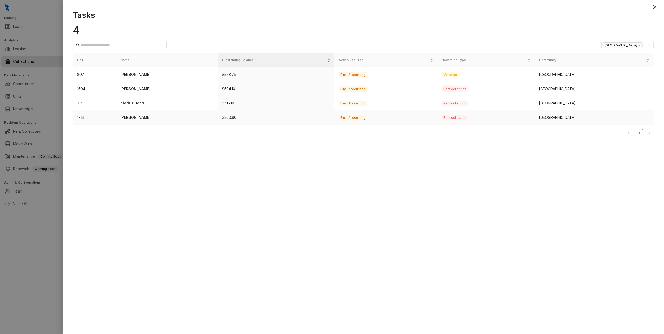
click at [138, 118] on p "[PERSON_NAME]" at bounding box center [166, 118] width 93 height 6
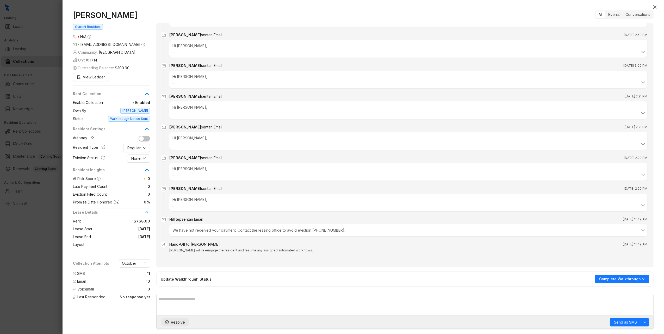
click at [179, 323] on span "Resolve" at bounding box center [178, 322] width 14 height 6
click at [655, 7] on icon "close" at bounding box center [654, 7] width 4 height 4
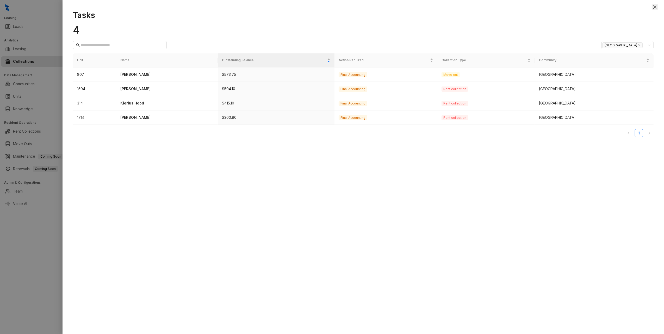
click at [655, 8] on icon "close" at bounding box center [654, 7] width 4 height 4
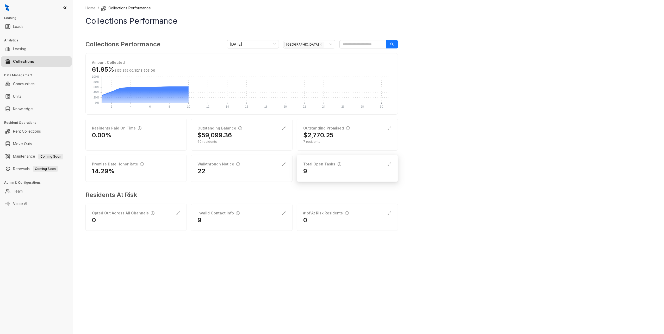
click at [316, 169] on div "9" at bounding box center [347, 171] width 88 height 8
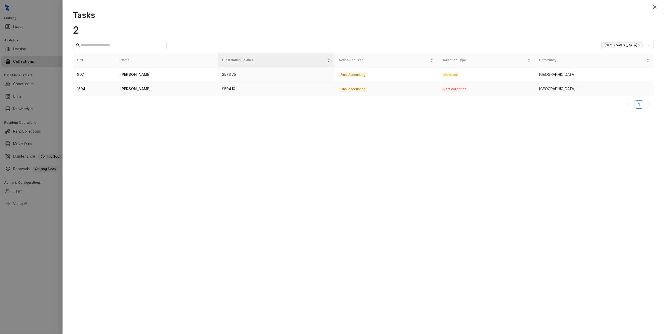
click at [137, 87] on p "[PERSON_NAME]" at bounding box center [166, 89] width 93 height 6
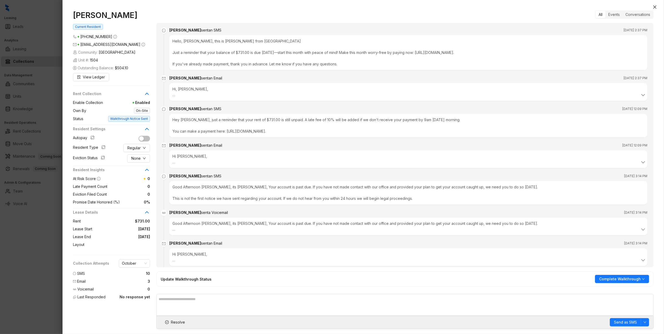
scroll to position [667, 0]
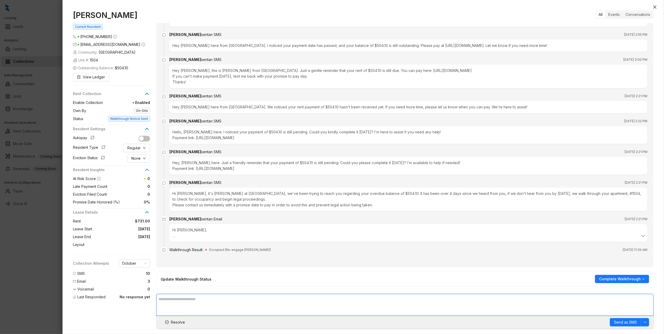
click at [452, 314] on textarea at bounding box center [404, 305] width 497 height 22
drag, startPoint x: 177, startPoint y: 314, endPoint x: 18, endPoint y: 323, distance: 159.6
click at [23, 323] on div "[PERSON_NAME] Current Resident [PHONE_NUMBER] [EMAIL_ADDRESS][DOMAIN_NAME] Comm…" at bounding box center [332, 167] width 664 height 334
click at [363, 306] on textarea "**********" at bounding box center [404, 304] width 497 height 22
type textarea "**********"
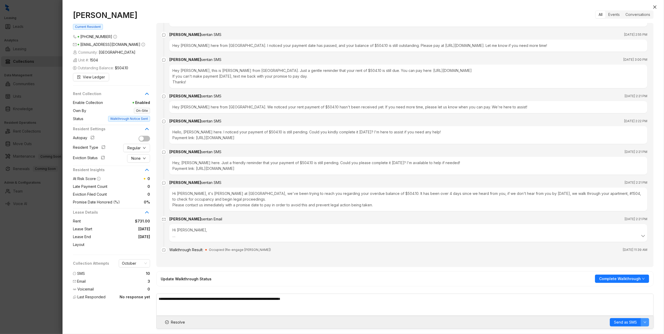
click at [644, 321] on icon "down" at bounding box center [644, 322] width 3 height 2
click at [627, 322] on span "Send as SMS" at bounding box center [625, 322] width 23 height 6
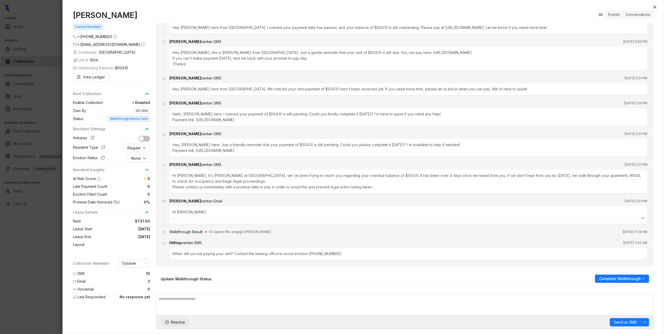
click at [177, 321] on span "Resolve" at bounding box center [178, 322] width 14 height 6
click at [656, 8] on icon "close" at bounding box center [654, 7] width 4 height 4
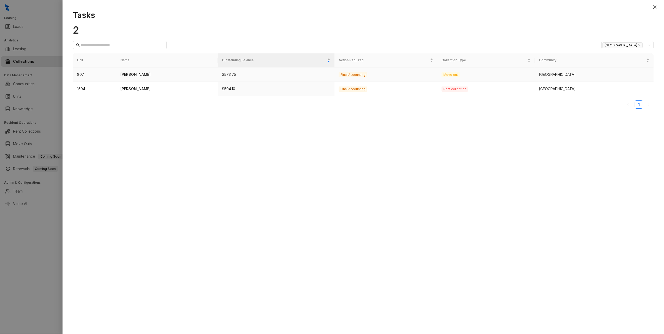
click at [149, 75] on p "[PERSON_NAME]" at bounding box center [166, 75] width 93 height 6
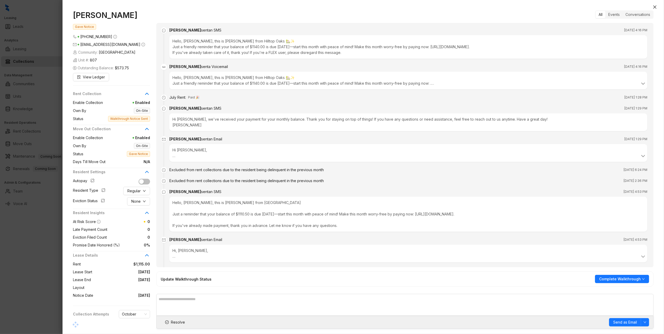
scroll to position [481, 0]
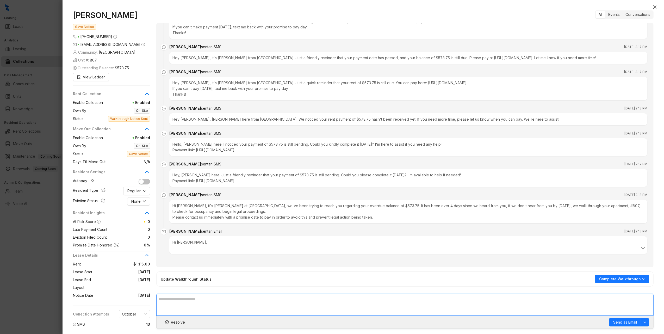
click at [210, 300] on textarea at bounding box center [404, 305] width 497 height 22
type textarea "**********"
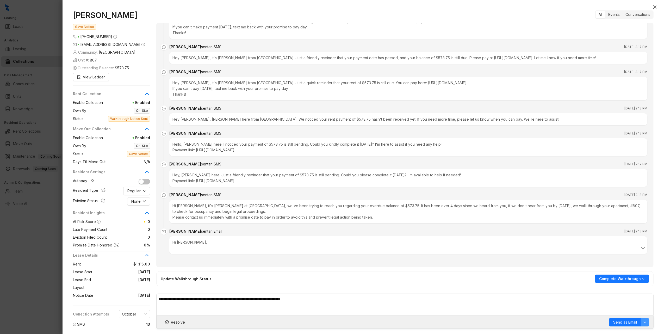
click at [645, 320] on button "button" at bounding box center [644, 322] width 8 height 8
click at [643, 313] on span "SMS" at bounding box center [640, 312] width 9 height 6
click at [627, 322] on span "Send as SMS" at bounding box center [625, 322] width 23 height 6
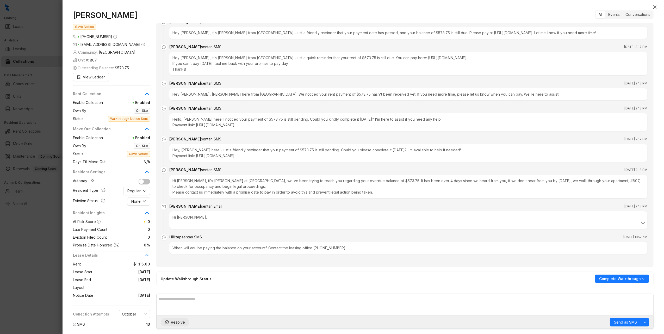
click at [173, 323] on span "Resolve" at bounding box center [178, 322] width 14 height 6
click at [657, 5] on button "Close" at bounding box center [654, 7] width 6 height 6
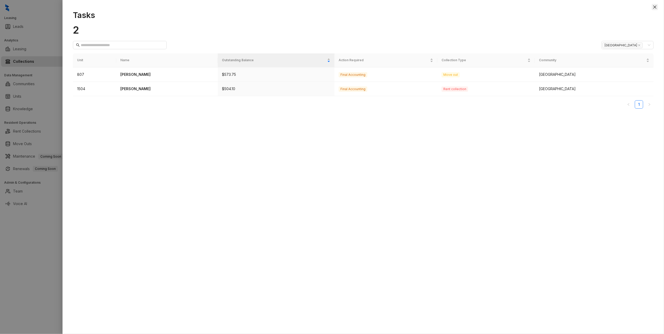
click at [656, 6] on icon "close" at bounding box center [654, 7] width 4 height 4
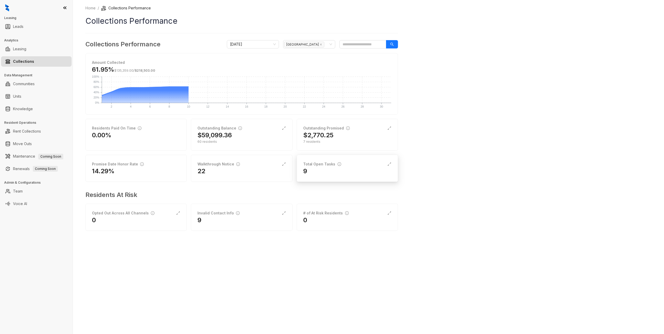
click at [344, 168] on div "9" at bounding box center [347, 171] width 88 height 8
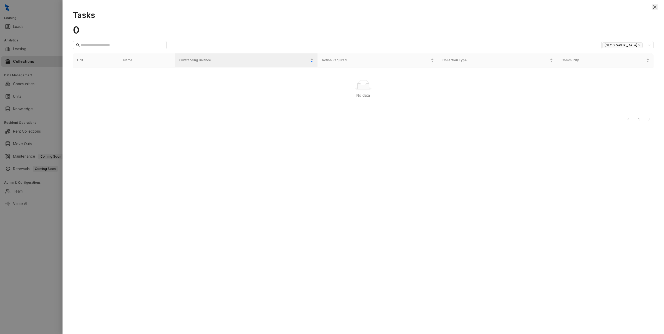
click at [655, 6] on icon "close" at bounding box center [654, 7] width 4 height 4
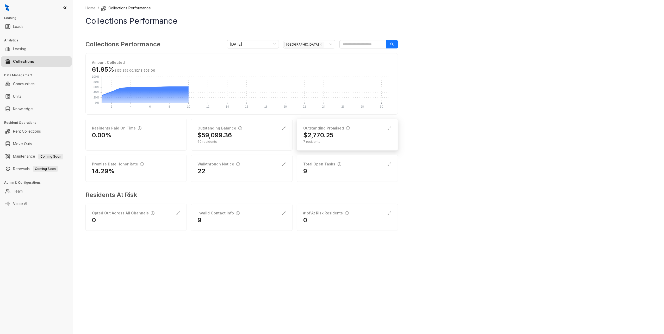
click at [332, 146] on div "Outstanding Promised $2,770.25 7 residents" at bounding box center [347, 135] width 101 height 32
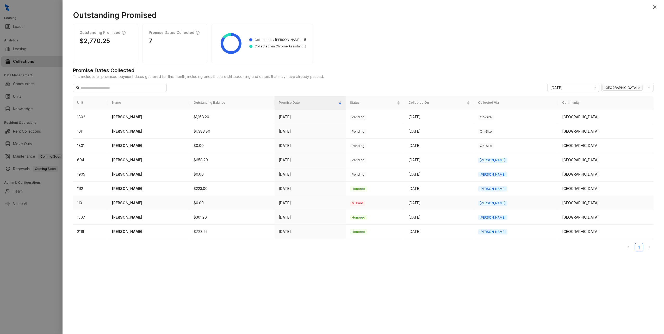
click at [123, 204] on p "Raul Perez" at bounding box center [148, 203] width 73 height 6
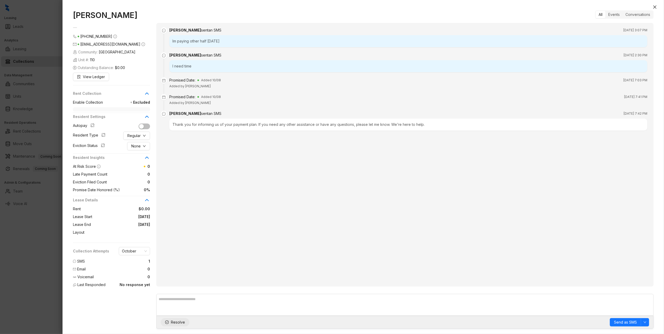
click at [181, 322] on span "Resolve" at bounding box center [178, 322] width 14 height 6
click at [653, 4] on button "Close" at bounding box center [654, 7] width 6 height 6
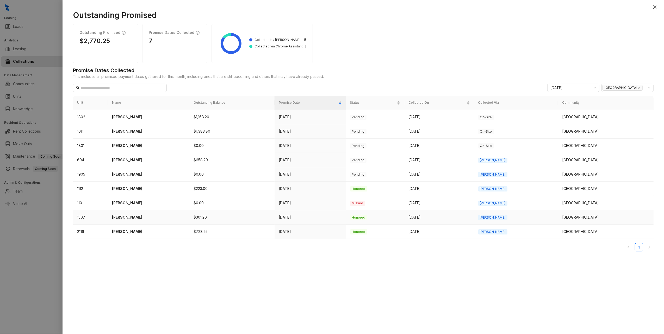
click at [129, 218] on p "Justin Balderas" at bounding box center [148, 217] width 73 height 6
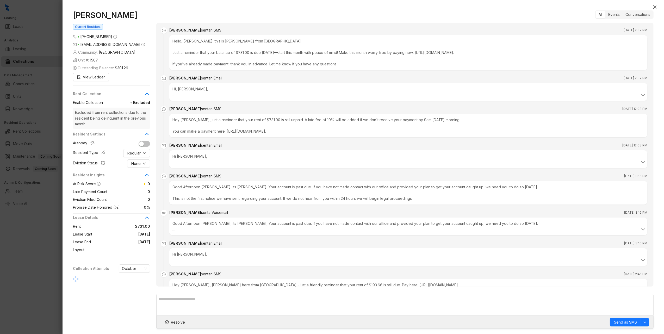
scroll to position [989, 0]
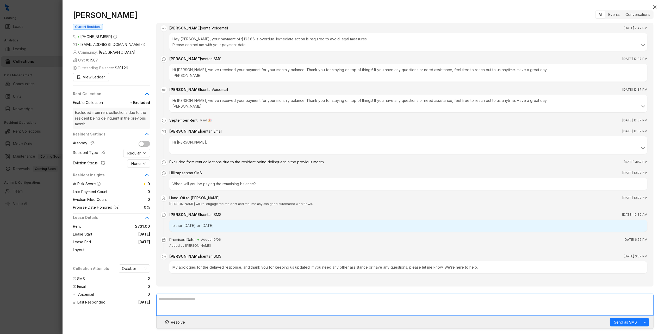
click at [199, 304] on textarea at bounding box center [404, 305] width 497 height 22
type textarea "*"
type textarea "**********"
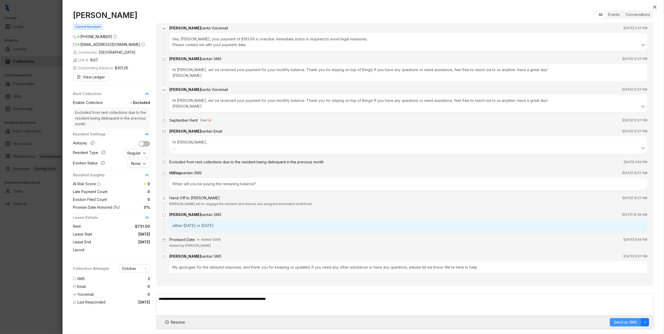
click at [636, 325] on button "Send as SMS" at bounding box center [624, 322] width 31 height 8
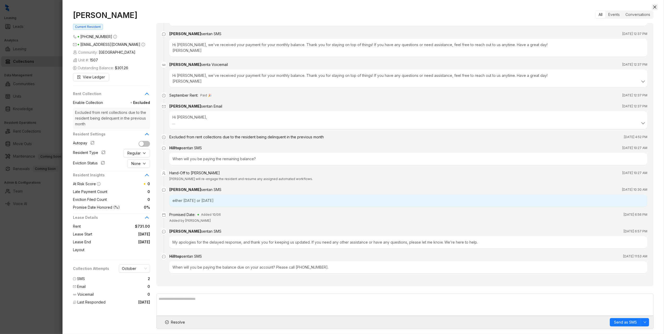
click at [655, 8] on icon "close" at bounding box center [654, 7] width 4 height 4
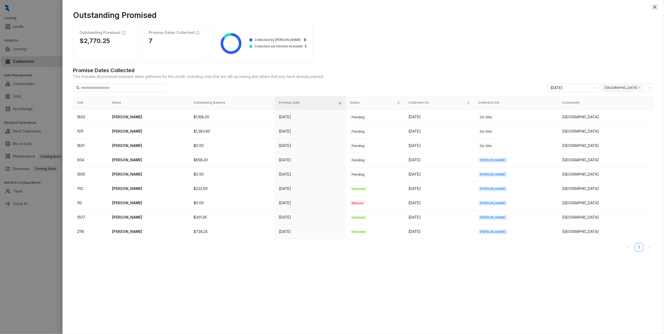
click at [653, 5] on button "Close" at bounding box center [654, 7] width 6 height 6
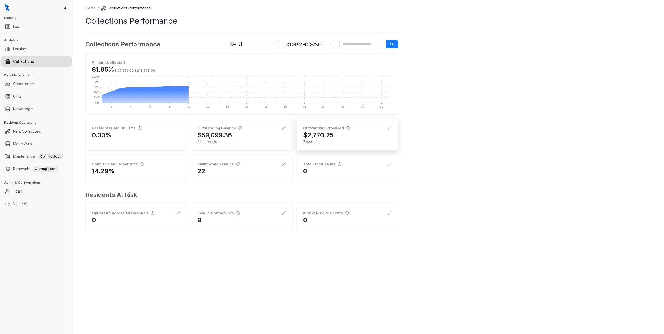
click at [316, 138] on h2 "$2,770.25" at bounding box center [318, 135] width 30 height 8
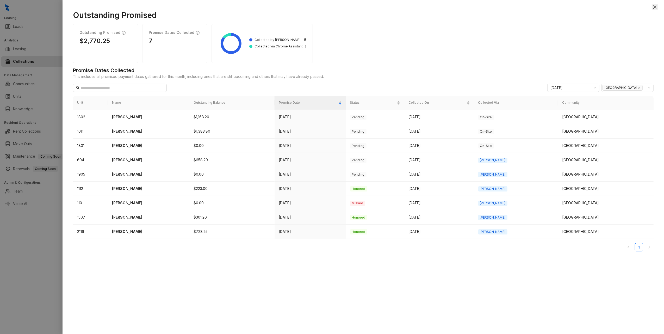
click at [652, 7] on icon "close" at bounding box center [654, 7] width 4 height 4
